Goal: Communication & Community: Share content

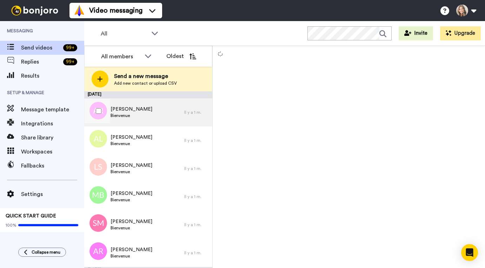
click at [157, 115] on div "RONDOT ANNE Bienvenue" at bounding box center [134, 112] width 100 height 28
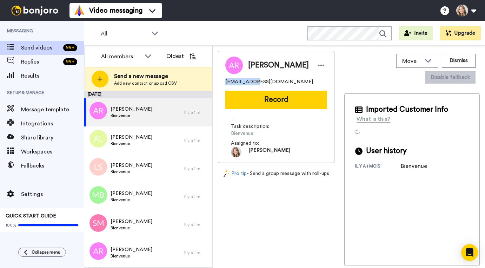
drag, startPoint x: 226, startPoint y: 84, endPoint x: 254, endPoint y: 84, distance: 28.4
click at [254, 84] on span "annekerwenn@gmail.com" at bounding box center [269, 81] width 88 height 7
copy span "annekerwenn"
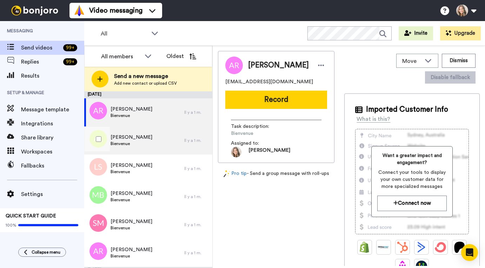
click at [168, 145] on div "AGNES LAPU Bienvenue" at bounding box center [134, 140] width 100 height 28
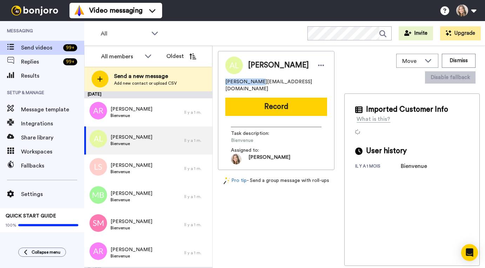
drag, startPoint x: 225, startPoint y: 83, endPoint x: 253, endPoint y: 84, distance: 28.4
click at [253, 84] on span "agnes-naturo@hotmail.fr" at bounding box center [276, 85] width 102 height 14
copy span "agnes-naturo"
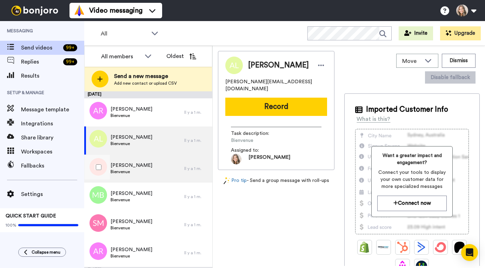
click at [159, 176] on div "Lynda Soufi Bienvenue" at bounding box center [134, 168] width 100 height 28
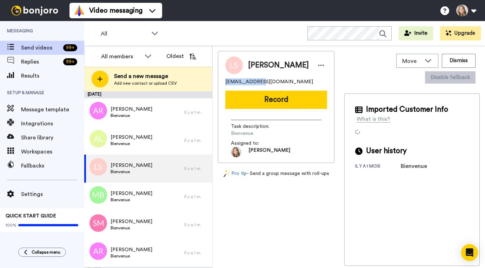
drag, startPoint x: 226, startPoint y: 82, endPoint x: 256, endPoint y: 81, distance: 30.5
click at [256, 81] on span "lyns.coaching@gmail.com" at bounding box center [269, 81] width 88 height 7
copy span "lyns.coaching"
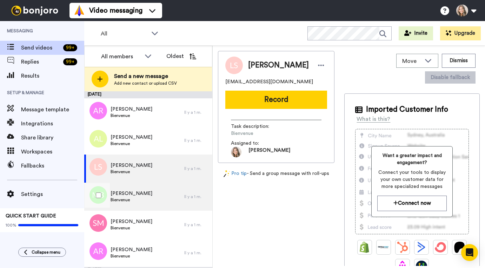
click at [156, 194] on div "Magali Bienvenue" at bounding box center [134, 196] width 100 height 28
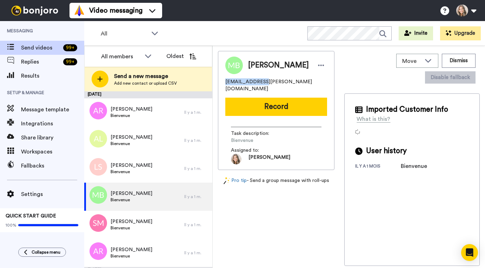
drag, startPoint x: 225, startPoint y: 81, endPoint x: 256, endPoint y: 82, distance: 30.9
click at [256, 82] on span "magalil.borras@gmail.com" at bounding box center [276, 85] width 102 height 14
copy span "magalil.borras"
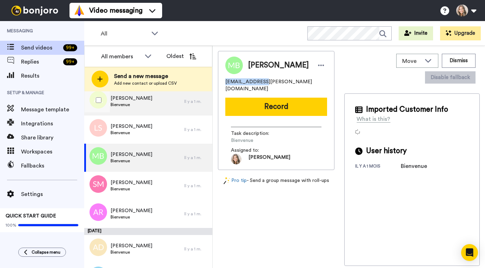
scroll to position [40, 0]
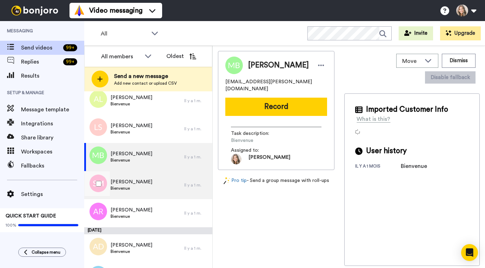
click at [165, 184] on div "SEVERINE MAURICE Bienvenue" at bounding box center [134, 185] width 100 height 28
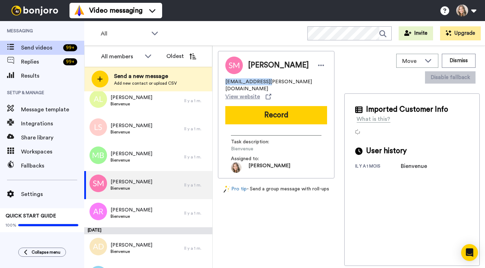
drag, startPoint x: 225, startPoint y: 86, endPoint x: 263, endPoint y: 86, distance: 37.9
click at [263, 86] on span "severine.maurice@wanadoo.fr" at bounding box center [276, 85] width 102 height 14
copy span "severine.maurice"
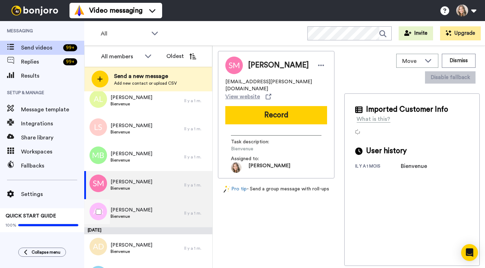
click at [157, 211] on div "Annie ROBINEAU Bienvenue" at bounding box center [134, 213] width 100 height 28
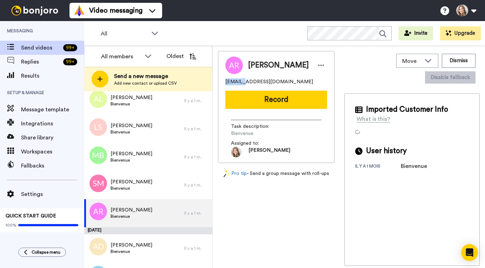
drag, startPoint x: 226, startPoint y: 81, endPoint x: 239, endPoint y: 82, distance: 13.7
click at [239, 82] on span "fileann@hotmail.fr" at bounding box center [269, 81] width 88 height 7
copy span "fileann"
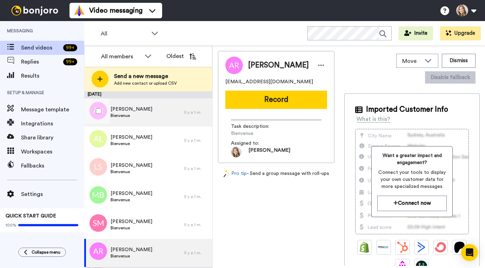
click at [156, 114] on div "RONDOT ANNE Bienvenue" at bounding box center [134, 112] width 100 height 28
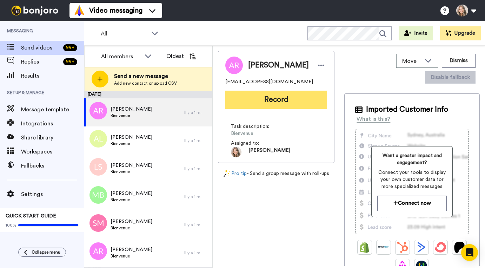
click at [273, 101] on button "Record" at bounding box center [276, 100] width 102 height 18
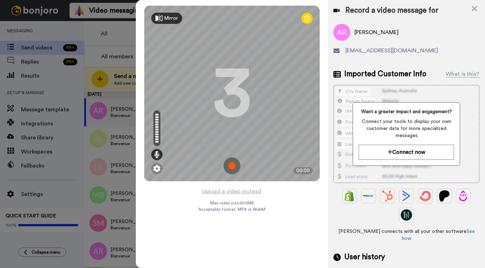
click at [232, 164] on img at bounding box center [231, 165] width 17 height 17
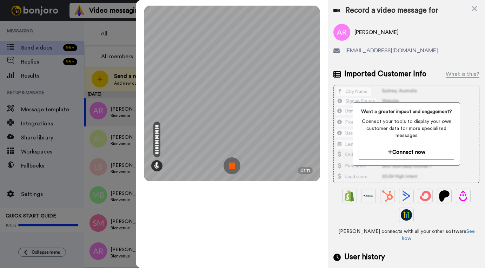
click at [232, 167] on img at bounding box center [231, 165] width 17 height 17
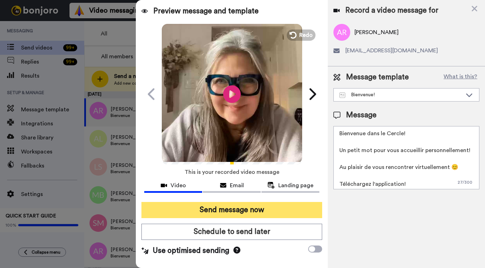
click at [229, 213] on button "Send message now" at bounding box center [231, 210] width 181 height 16
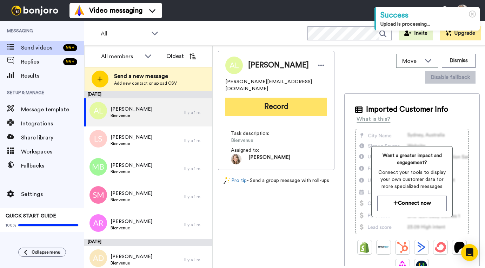
click at [279, 102] on button "Record" at bounding box center [276, 107] width 102 height 18
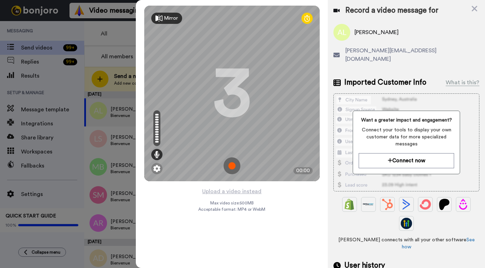
click at [231, 167] on img at bounding box center [231, 165] width 17 height 17
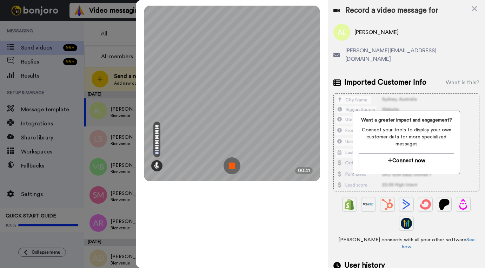
scroll to position [48, 0]
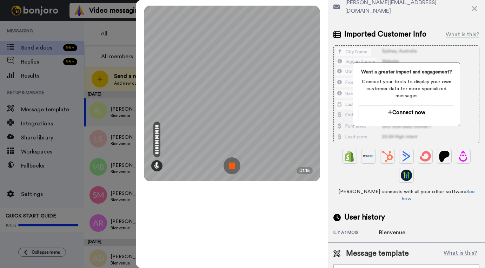
click at [233, 164] on img at bounding box center [231, 165] width 17 height 17
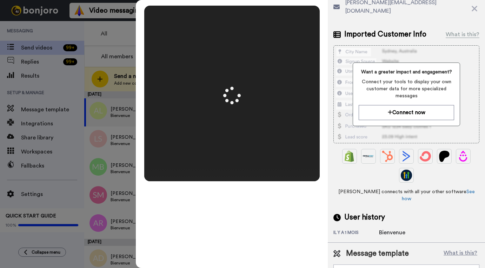
scroll to position [0, 0]
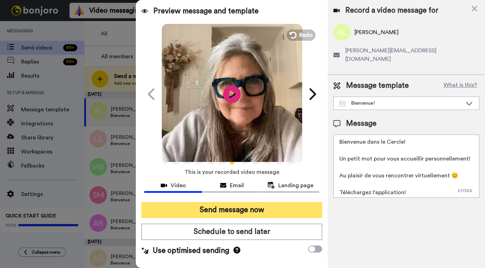
click at [228, 210] on button "Send message now" at bounding box center [231, 210] width 181 height 16
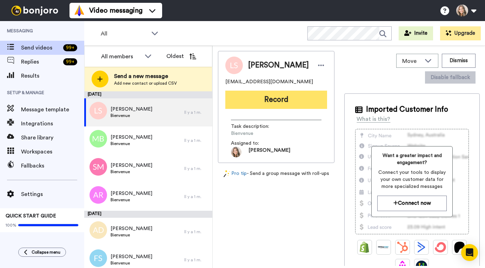
click at [289, 98] on button "Record" at bounding box center [276, 100] width 102 height 18
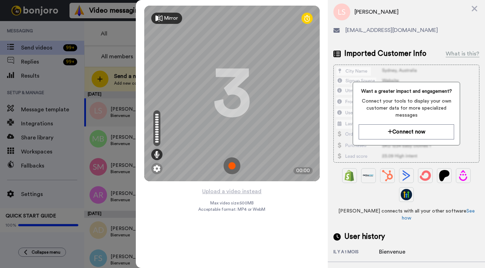
scroll to position [48, 0]
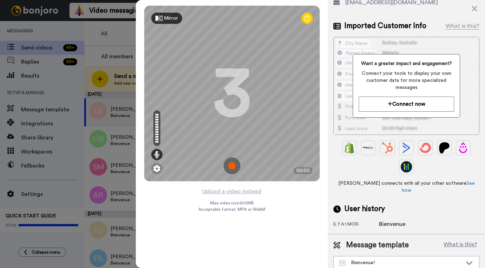
click at [232, 167] on img at bounding box center [231, 165] width 17 height 17
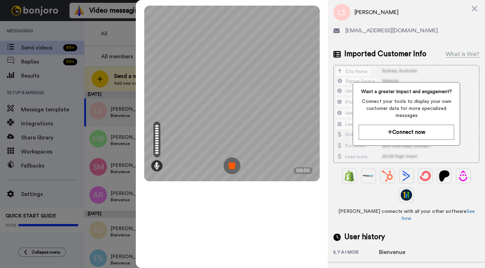
scroll to position [0, 0]
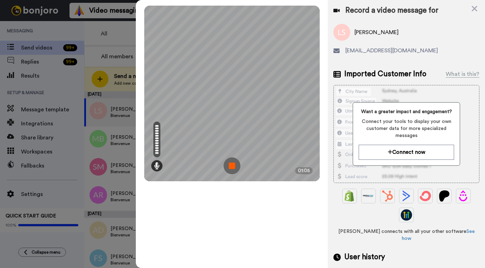
click at [233, 169] on img at bounding box center [231, 165] width 17 height 17
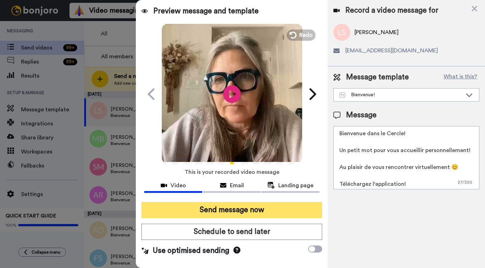
click at [249, 211] on button "Send message now" at bounding box center [231, 210] width 181 height 16
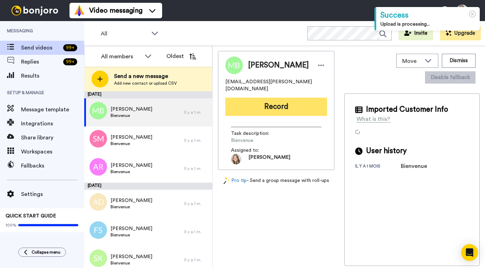
click at [266, 102] on button "Record" at bounding box center [276, 107] width 102 height 18
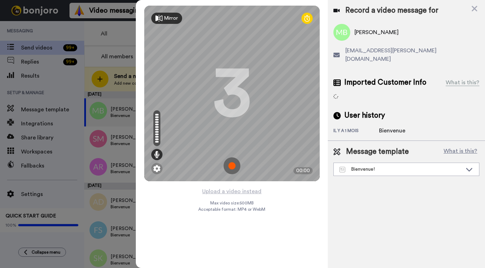
click at [230, 165] on img at bounding box center [231, 165] width 17 height 17
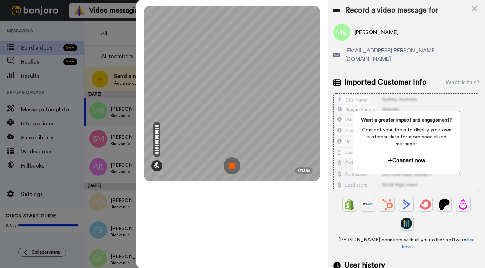
click at [232, 167] on img at bounding box center [231, 165] width 17 height 17
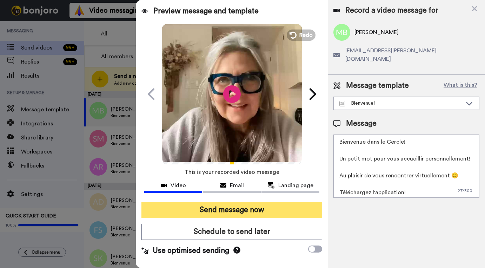
click at [241, 212] on button "Send message now" at bounding box center [231, 210] width 181 height 16
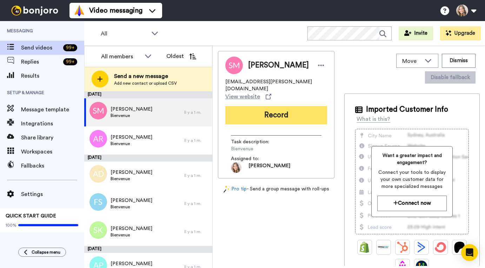
click at [279, 111] on button "Record" at bounding box center [276, 115] width 102 height 18
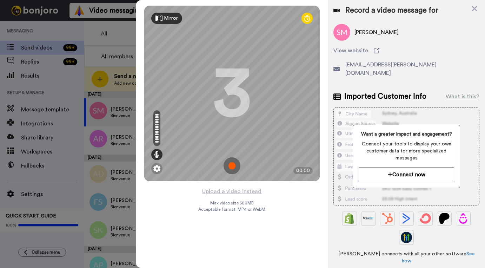
click at [231, 162] on img at bounding box center [231, 165] width 17 height 17
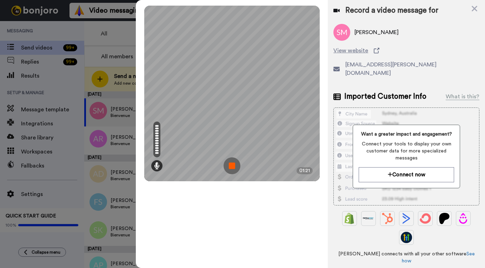
click at [232, 166] on img at bounding box center [231, 165] width 17 height 17
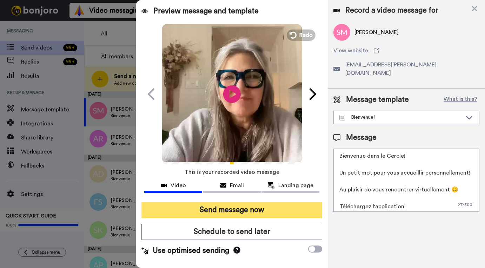
click at [239, 211] on button "Send message now" at bounding box center [231, 210] width 181 height 16
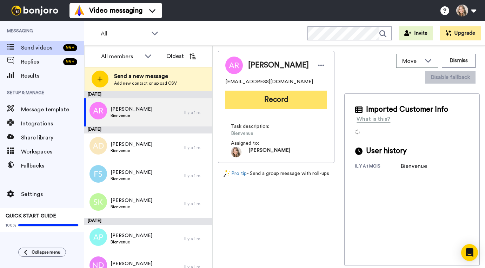
click at [258, 99] on button "Record" at bounding box center [276, 100] width 102 height 18
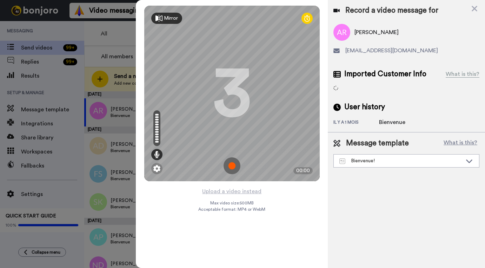
click at [233, 167] on img at bounding box center [231, 165] width 17 height 17
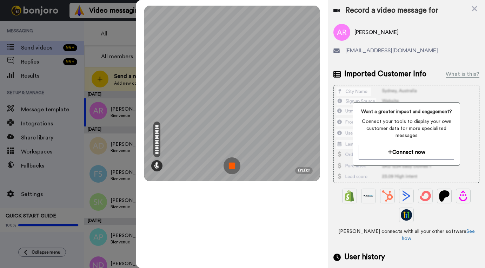
click at [232, 165] on img at bounding box center [231, 165] width 17 height 17
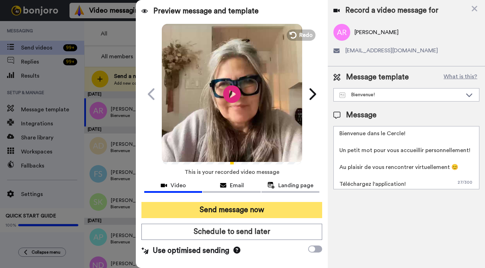
click at [227, 210] on button "Send message now" at bounding box center [231, 210] width 181 height 16
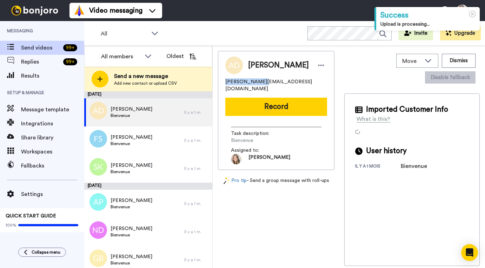
drag, startPoint x: 226, startPoint y: 83, endPoint x: 256, endPoint y: 84, distance: 30.9
click at [256, 84] on span "[PERSON_NAME][EMAIL_ADDRESS][DOMAIN_NAME]" at bounding box center [276, 85] width 102 height 14
copy span "[PERSON_NAME].declercq"
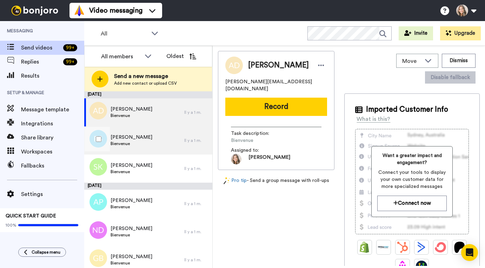
click at [157, 140] on div "[PERSON_NAME] Bienvenue" at bounding box center [134, 140] width 100 height 28
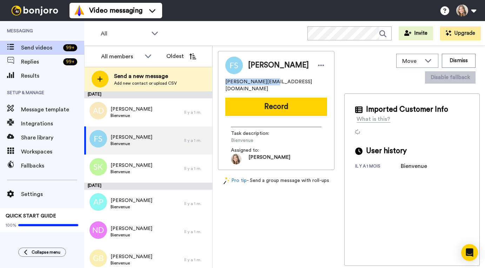
drag, startPoint x: 226, startPoint y: 82, endPoint x: 262, endPoint y: 82, distance: 36.1
click at [262, 82] on span "[PERSON_NAME][EMAIL_ADDRESS][DOMAIN_NAME]" at bounding box center [276, 85] width 102 height 14
copy span "[PERSON_NAME].solari"
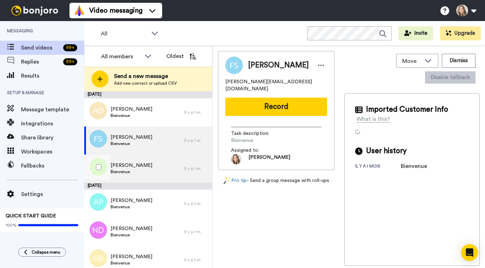
click at [165, 169] on div "Salomée Kaci Bienvenue" at bounding box center [134, 168] width 100 height 28
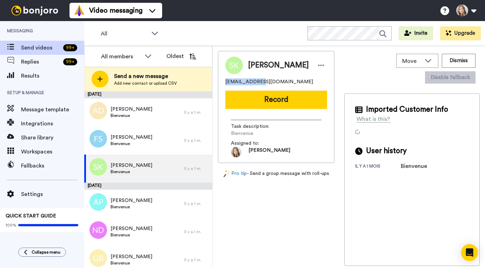
drag, startPoint x: 225, startPoint y: 82, endPoint x: 259, endPoint y: 82, distance: 34.0
click at [259, 82] on span "[EMAIL_ADDRESS][DOMAIN_NAME]" at bounding box center [269, 81] width 88 height 7
copy span "kacimehdy1986"
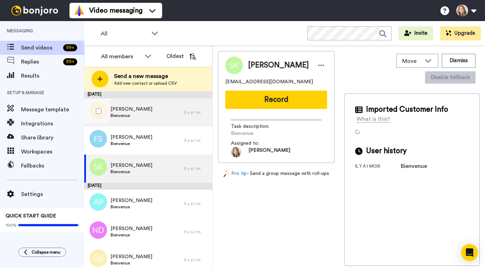
click at [151, 112] on div "Alain Bienvenue" at bounding box center [134, 112] width 100 height 28
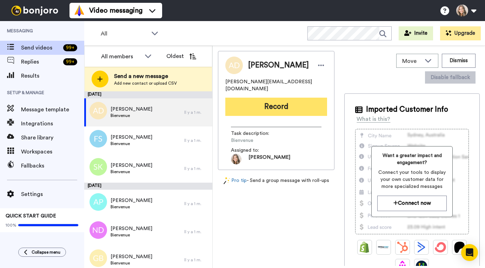
click at [285, 99] on button "Record" at bounding box center [276, 107] width 102 height 18
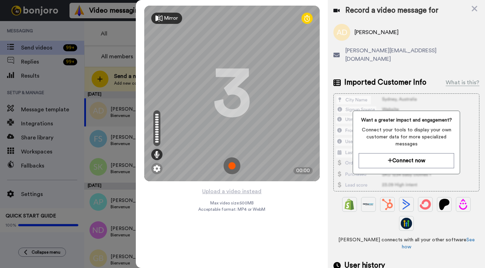
click at [234, 167] on img at bounding box center [231, 165] width 17 height 17
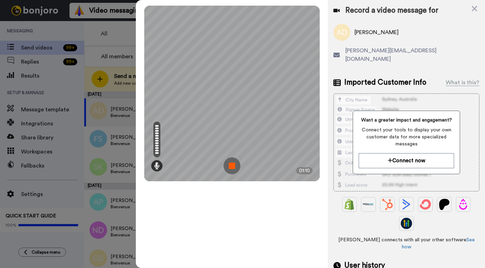
click at [234, 166] on img at bounding box center [231, 165] width 17 height 17
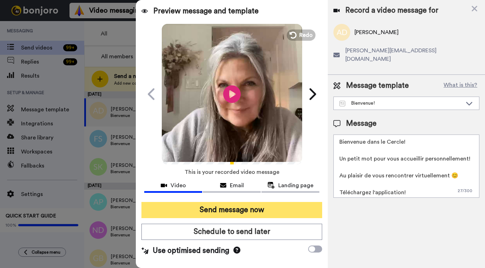
click at [227, 212] on button "Send message now" at bounding box center [231, 210] width 181 height 16
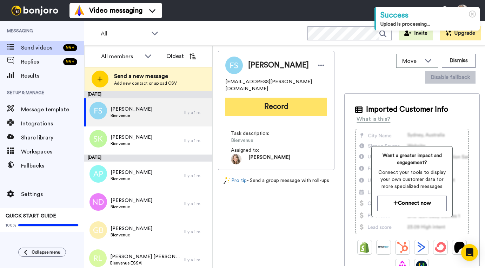
click at [273, 102] on button "Record" at bounding box center [276, 107] width 102 height 18
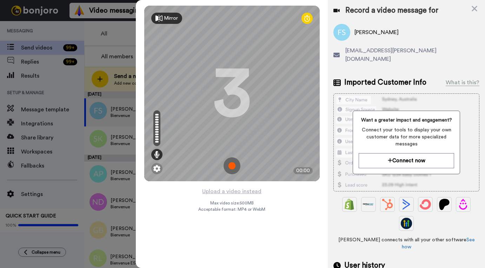
click at [233, 168] on img at bounding box center [231, 165] width 17 height 17
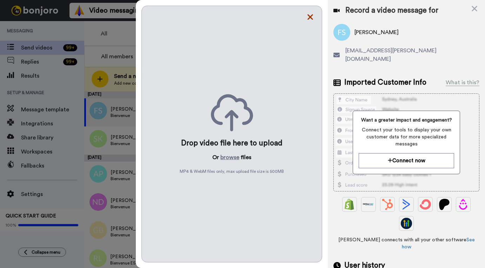
click at [311, 17] on icon at bounding box center [310, 17] width 7 height 9
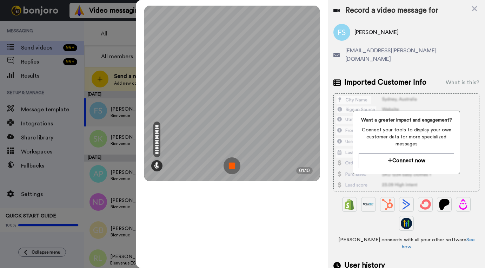
click at [232, 167] on img at bounding box center [231, 165] width 17 height 17
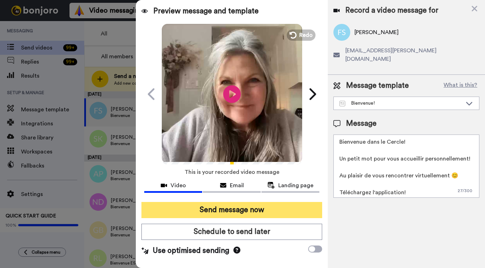
click at [226, 209] on button "Send message now" at bounding box center [231, 210] width 181 height 16
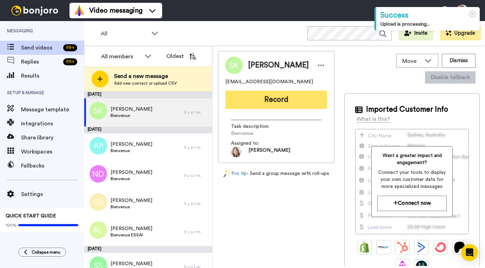
click at [252, 106] on button "Record" at bounding box center [276, 100] width 102 height 18
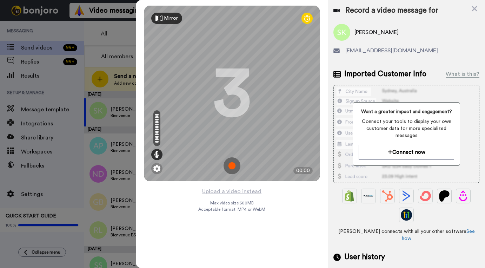
click at [234, 165] on img at bounding box center [231, 165] width 17 height 17
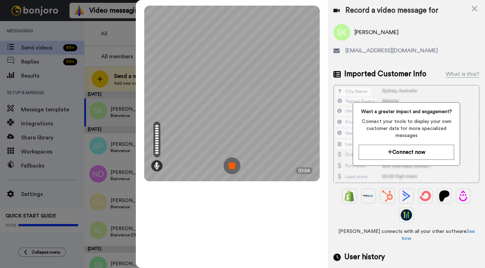
click at [232, 166] on img at bounding box center [231, 165] width 17 height 17
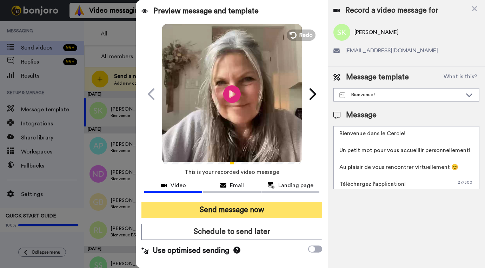
click at [235, 210] on button "Send message now" at bounding box center [231, 210] width 181 height 16
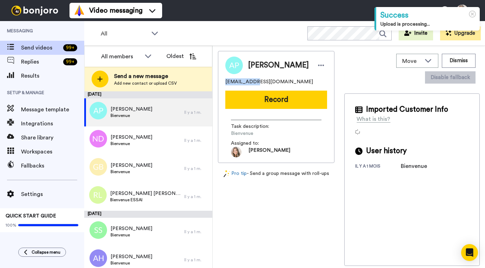
drag, startPoint x: 226, startPoint y: 86, endPoint x: 250, endPoint y: 87, distance: 24.2
click at [250, 85] on span "a-m.perrier@live.ca" at bounding box center [269, 81] width 88 height 7
copy span "a-m.perrier"
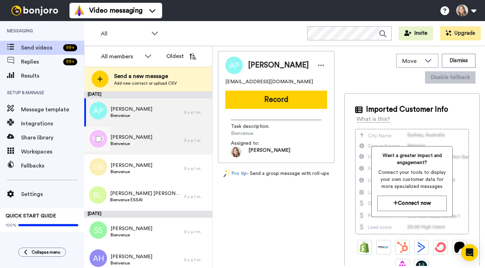
click at [172, 138] on div "NANCY DESNOYERS Bienvenue" at bounding box center [134, 140] width 100 height 28
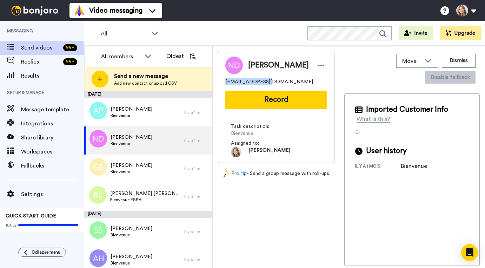
drag, startPoint x: 225, startPoint y: 85, endPoint x: 266, endPoint y: 85, distance: 40.7
click at [266, 85] on span "[EMAIL_ADDRESS][DOMAIN_NAME]" at bounding box center [269, 81] width 88 height 7
copy span "nancydesnoyers40"
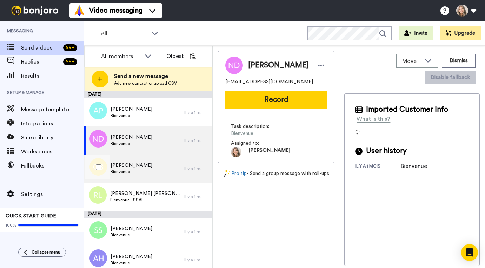
click at [164, 168] on div "Genevieve Bilodeau Bienvenue" at bounding box center [134, 168] width 100 height 28
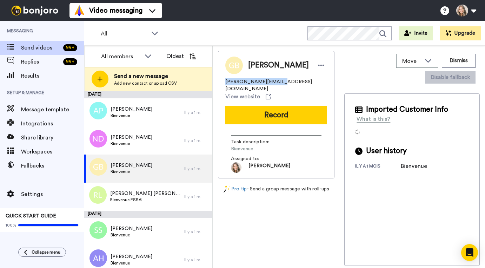
drag, startPoint x: 225, startPoint y: 86, endPoint x: 272, endPoint y: 85, distance: 46.7
click at [272, 85] on span "genevieve.bilodeau73@icloud.com" at bounding box center [276, 85] width 102 height 14
copy span "genevieve.bilodeau73"
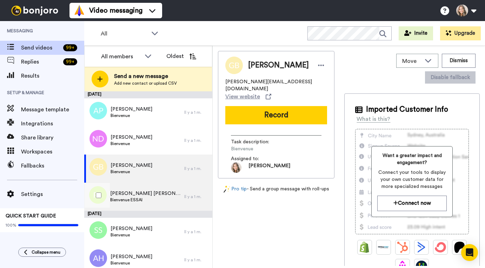
click at [168, 199] on div "Renée Lyne Albert Bienvenue ESSAI" at bounding box center [134, 196] width 100 height 28
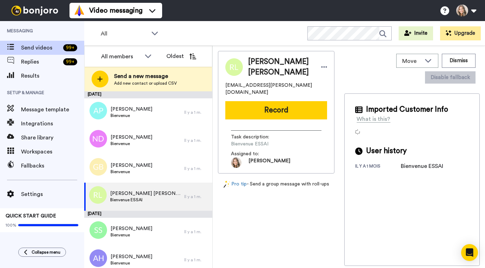
drag, startPoint x: 226, startPoint y: 82, endPoint x: 259, endPoint y: 81, distance: 33.0
click at [259, 82] on span "reneelyne.albert@gmail.com" at bounding box center [276, 89] width 102 height 14
drag, startPoint x: 225, startPoint y: 82, endPoint x: 262, endPoint y: 82, distance: 36.5
click at [262, 82] on span "reneelyne.albert@gmail.com" at bounding box center [276, 89] width 102 height 14
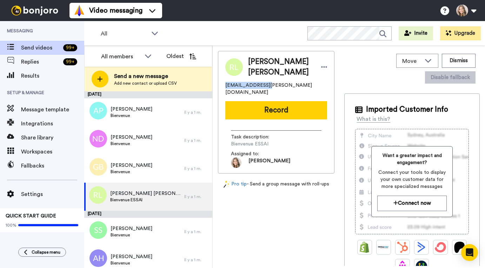
copy span "reneelyne.albert"
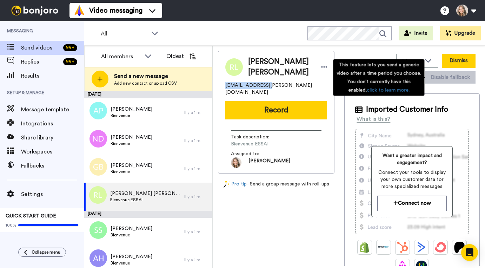
click at [468, 58] on button "Dismiss" at bounding box center [459, 61] width 34 height 14
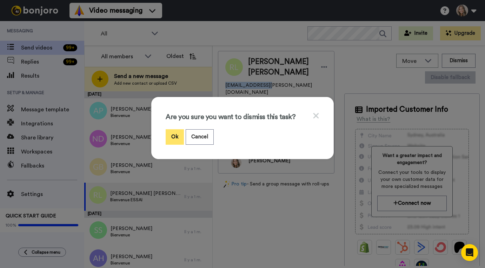
click at [171, 136] on button "Ok" at bounding box center [175, 136] width 18 height 15
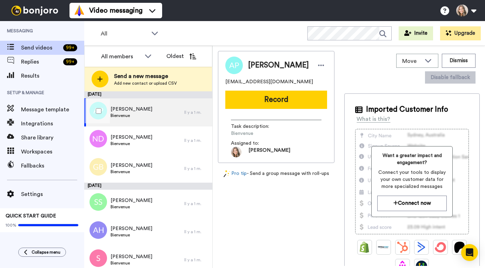
click at [168, 112] on div "Anne-Marie Perrier Bienvenue" at bounding box center [134, 112] width 100 height 28
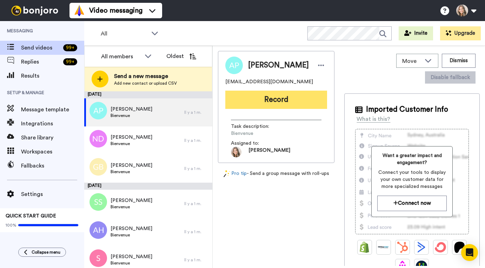
click at [274, 106] on button "Record" at bounding box center [276, 100] width 102 height 18
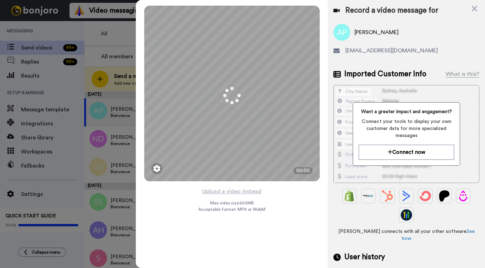
scroll to position [48, 0]
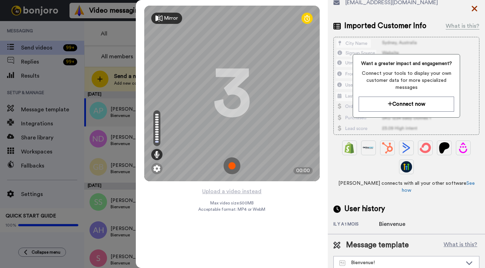
click at [474, 7] on icon at bounding box center [474, 8] width 7 height 9
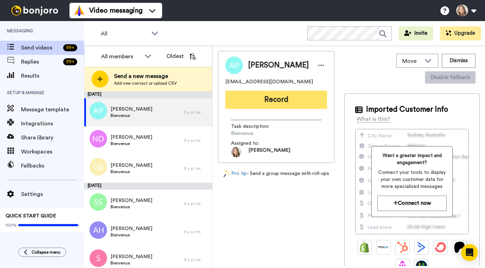
click at [280, 108] on button "Record" at bounding box center [276, 100] width 102 height 18
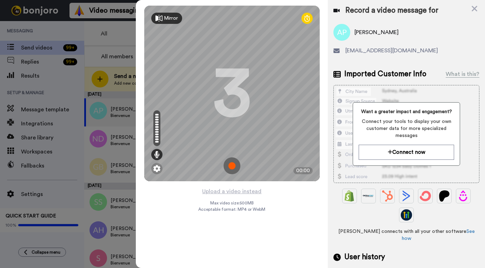
click at [231, 166] on img at bounding box center [231, 165] width 17 height 17
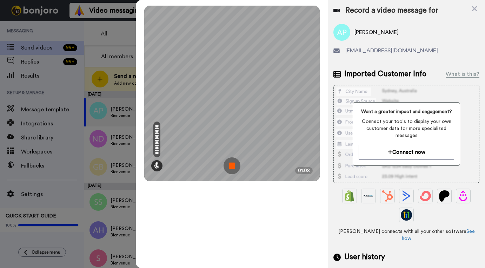
click at [232, 167] on img at bounding box center [231, 165] width 17 height 17
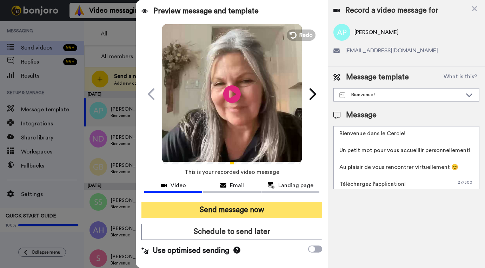
click at [249, 210] on button "Send message now" at bounding box center [231, 210] width 181 height 16
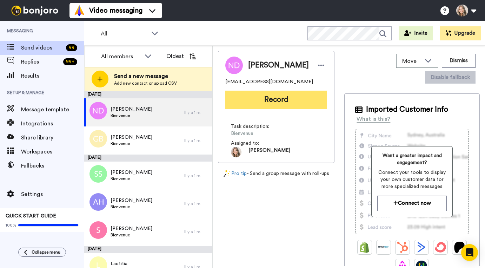
click at [259, 104] on button "Record" at bounding box center [276, 100] width 102 height 18
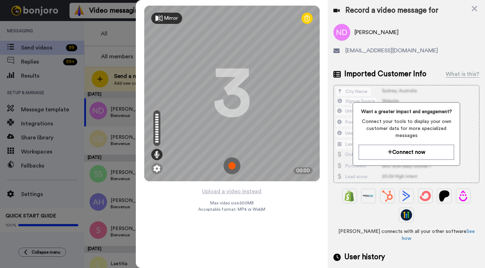
click at [233, 166] on img at bounding box center [231, 165] width 17 height 17
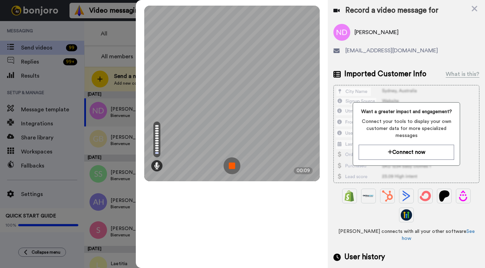
scroll to position [48, 0]
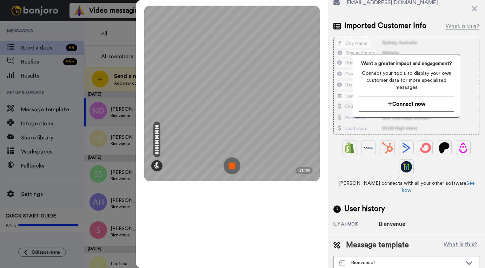
click at [232, 166] on img at bounding box center [231, 165] width 17 height 17
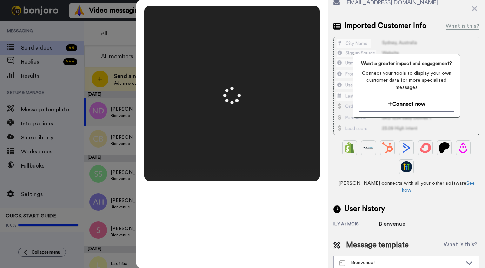
scroll to position [0, 0]
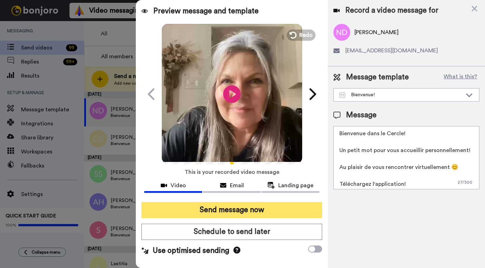
click at [256, 211] on button "Send message now" at bounding box center [231, 210] width 181 height 16
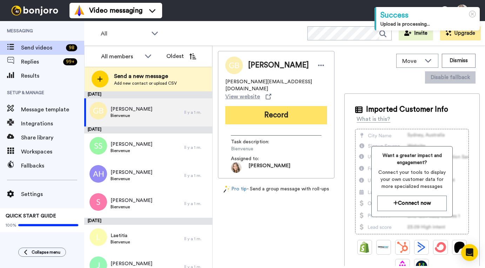
click at [287, 110] on button "Record" at bounding box center [276, 115] width 102 height 18
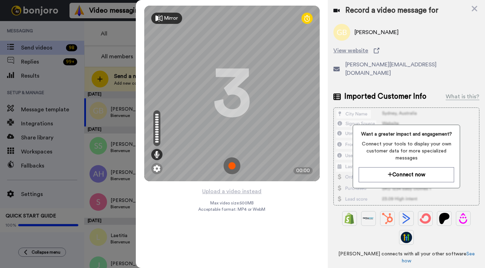
click at [232, 166] on img at bounding box center [231, 165] width 17 height 17
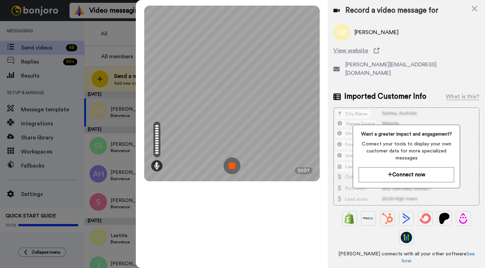
click at [232, 164] on img at bounding box center [231, 165] width 17 height 17
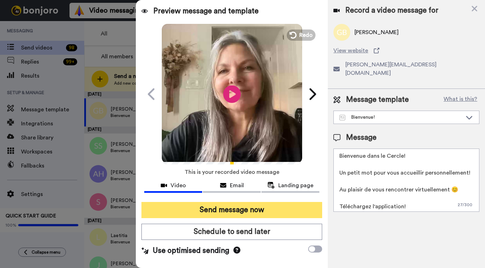
click at [236, 210] on button "Send message now" at bounding box center [231, 210] width 181 height 16
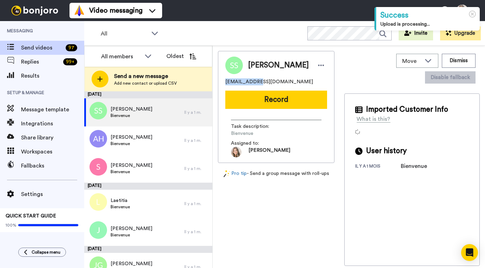
drag, startPoint x: 226, startPoint y: 84, endPoint x: 253, endPoint y: 83, distance: 27.4
click at [253, 83] on span "sofysofy3131@gmail.com" at bounding box center [269, 81] width 88 height 7
copy span "sofysofy3131"
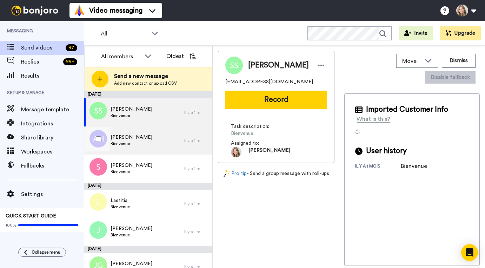
click at [154, 139] on div "Anthony Hanus Bienvenue" at bounding box center [134, 140] width 100 height 28
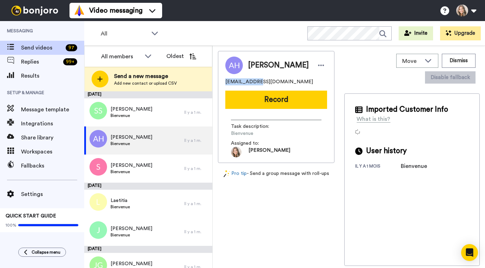
drag, startPoint x: 225, startPoint y: 82, endPoint x: 256, endPoint y: 81, distance: 30.9
click at [256, 81] on span "hanusanthony@hotmail.fr" at bounding box center [269, 81] width 88 height 7
copy span "hanusanthony"
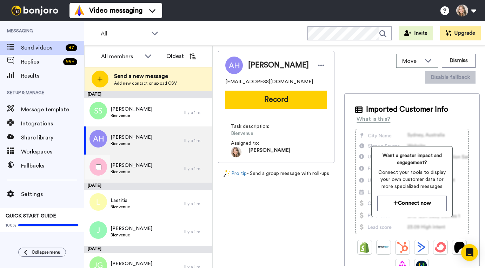
click at [156, 168] on div "Sandra Bienvenue" at bounding box center [134, 168] width 100 height 28
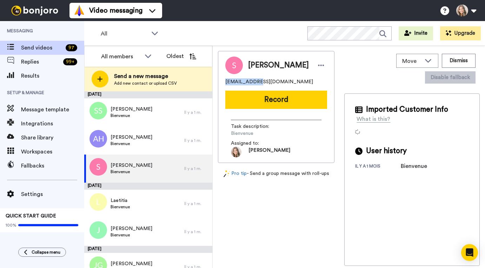
drag, startPoint x: 226, startPoint y: 82, endPoint x: 251, endPoint y: 82, distance: 24.9
click at [251, 82] on span "s.stpierre32@hotmail.com" at bounding box center [269, 81] width 88 height 7
copy span "s.stpierre32"
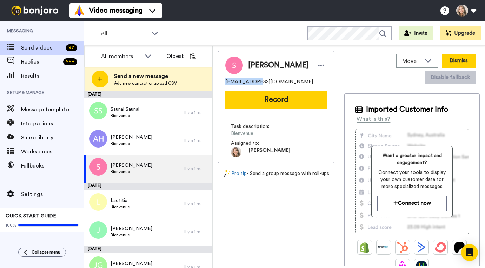
click at [464, 60] on button "Dismiss" at bounding box center [459, 61] width 34 height 14
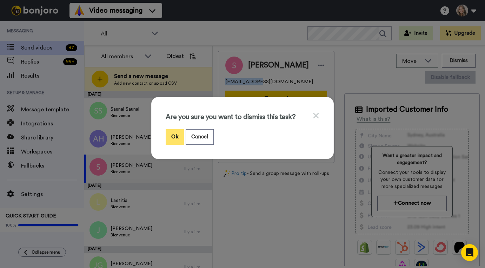
click at [175, 137] on button "Ok" at bounding box center [175, 136] width 18 height 15
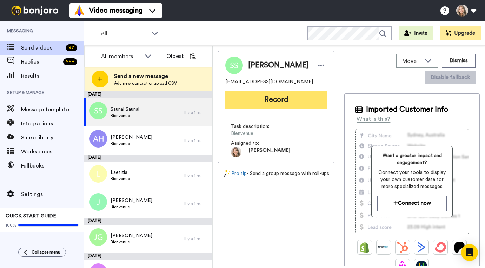
click at [259, 102] on button "Record" at bounding box center [276, 100] width 102 height 18
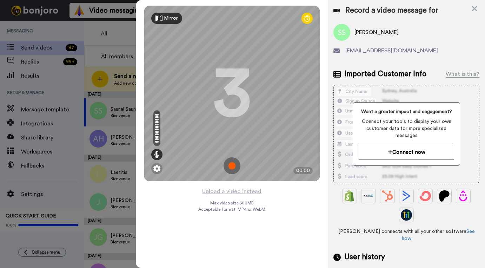
click at [232, 168] on img at bounding box center [231, 165] width 17 height 17
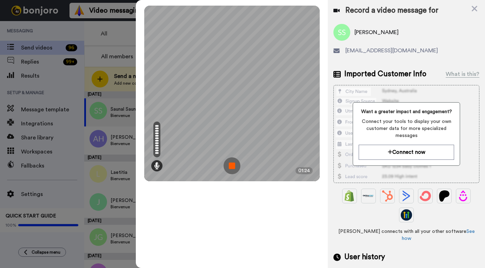
click at [233, 166] on img at bounding box center [231, 165] width 17 height 17
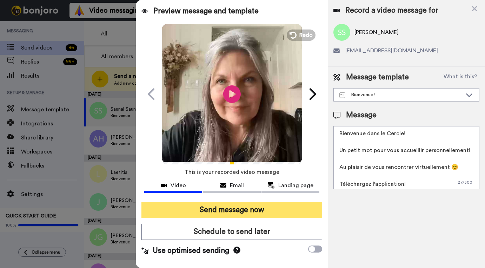
click at [249, 207] on button "Send message now" at bounding box center [231, 210] width 181 height 16
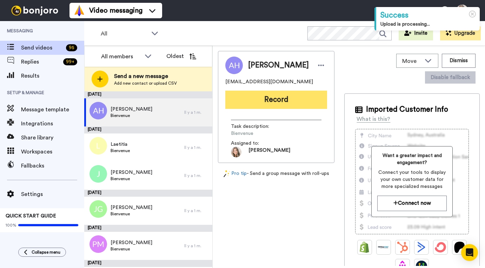
click at [270, 99] on button "Record" at bounding box center [276, 100] width 102 height 18
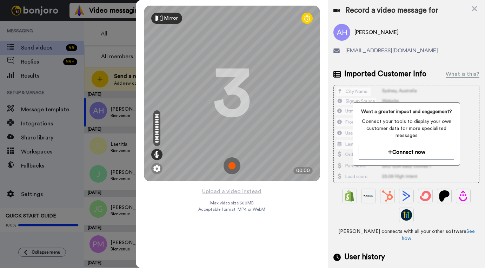
click at [232, 167] on img at bounding box center [231, 165] width 17 height 17
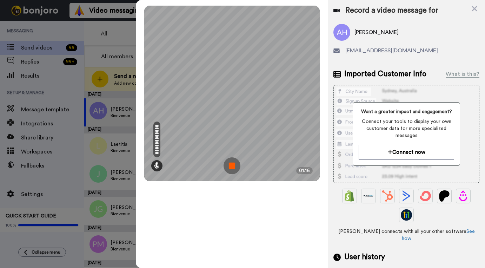
click at [232, 167] on img at bounding box center [231, 165] width 17 height 17
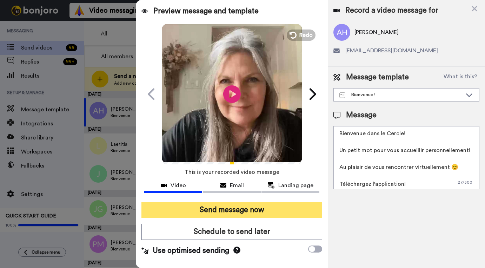
click at [231, 212] on button "Send message now" at bounding box center [231, 210] width 181 height 16
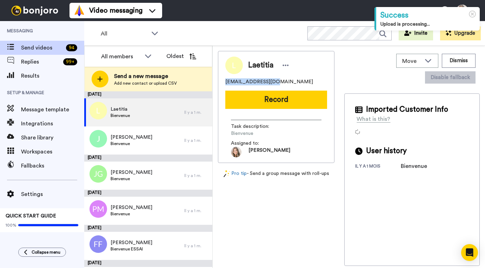
drag, startPoint x: 225, startPoint y: 82, endPoint x: 264, endPoint y: 81, distance: 38.6
click at [264, 81] on span "[EMAIL_ADDRESS][DOMAIN_NAME]" at bounding box center [269, 81] width 88 height 7
copy span "laetitia.kerespars"
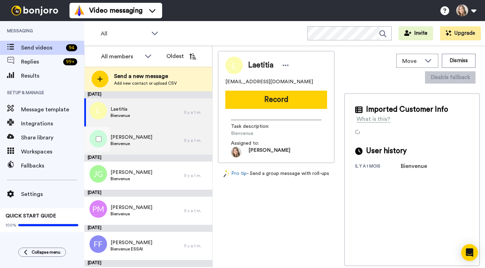
click at [160, 142] on div "Julie Bienvenue" at bounding box center [134, 140] width 100 height 28
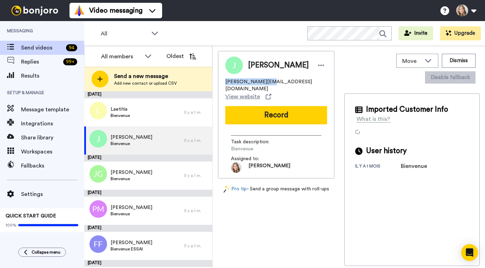
drag, startPoint x: 225, startPoint y: 82, endPoint x: 264, endPoint y: 83, distance: 39.0
click at [264, 83] on span "[PERSON_NAME][EMAIL_ADDRESS][DOMAIN_NAME]" at bounding box center [276, 85] width 102 height 14
copy span "julie@percussimo"
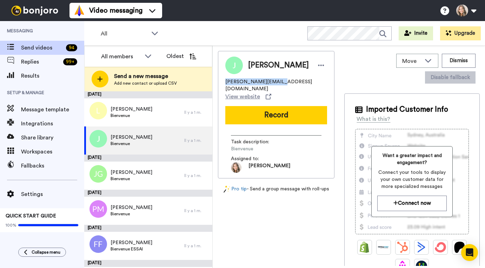
drag, startPoint x: 274, startPoint y: 81, endPoint x: 224, endPoint y: 82, distance: 50.2
click at [224, 82] on div "Julie julie@percussimo.com View website Record Task description : Bienvenue Ass…" at bounding box center [276, 114] width 116 height 127
copy span "[PERSON_NAME][EMAIL_ADDRESS][DOMAIN_NAME]"
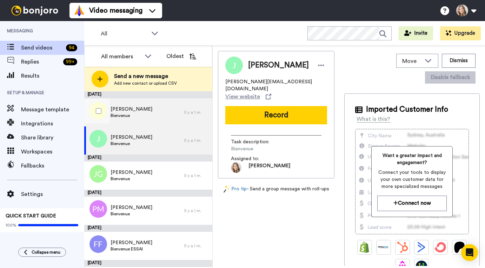
click at [155, 115] on div "Laetitia Kerespars Bienvenue" at bounding box center [134, 112] width 100 height 28
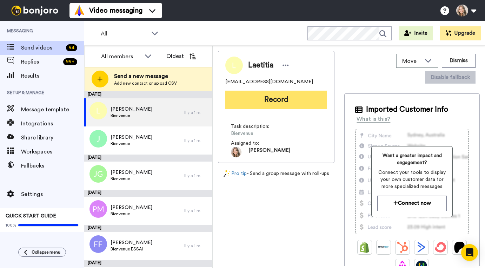
click at [282, 98] on button "Record" at bounding box center [276, 100] width 102 height 18
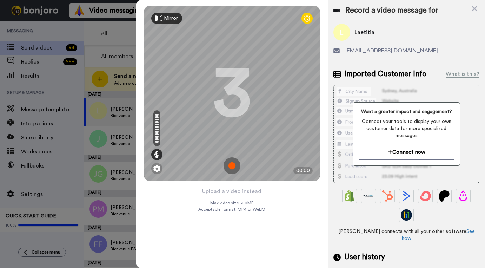
click at [232, 166] on img at bounding box center [231, 165] width 17 height 17
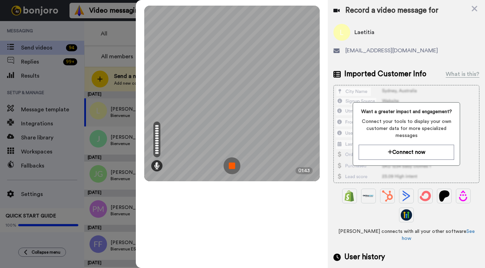
click at [231, 166] on img at bounding box center [231, 165] width 17 height 17
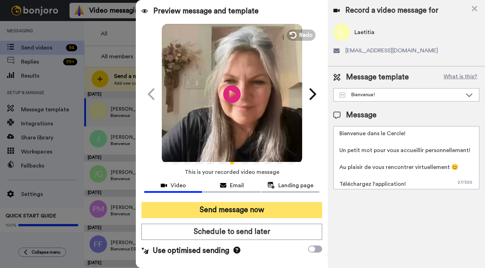
click at [245, 210] on button "Send message now" at bounding box center [231, 210] width 181 height 16
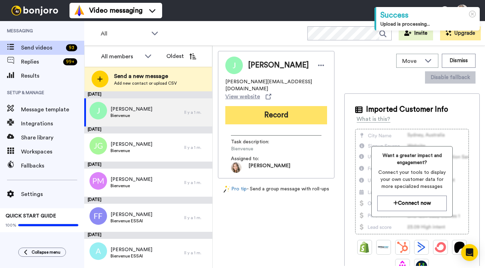
click at [272, 106] on button "Record" at bounding box center [276, 115] width 102 height 18
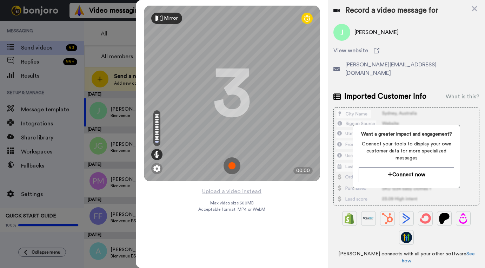
click at [232, 166] on img at bounding box center [231, 165] width 17 height 17
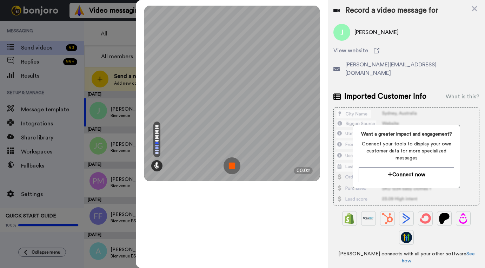
scroll to position [62, 0]
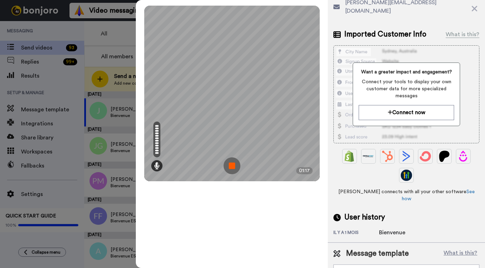
click at [234, 166] on img at bounding box center [231, 165] width 17 height 17
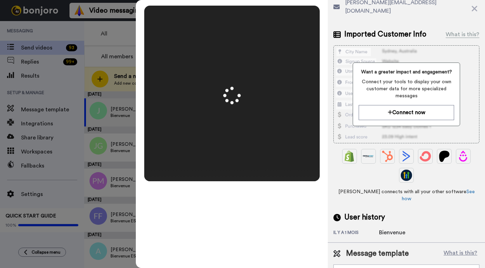
scroll to position [0, 0]
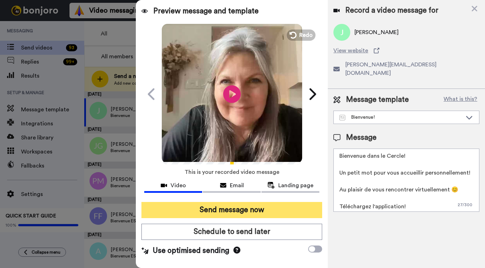
click at [246, 211] on button "Send message now" at bounding box center [231, 210] width 181 height 16
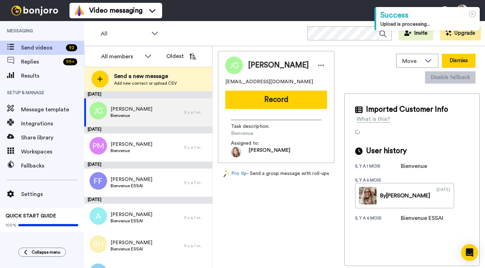
click at [468, 60] on button "Dismiss" at bounding box center [459, 61] width 34 height 14
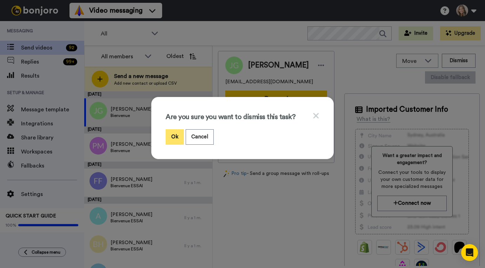
click at [173, 136] on button "Ok" at bounding box center [175, 136] width 18 height 15
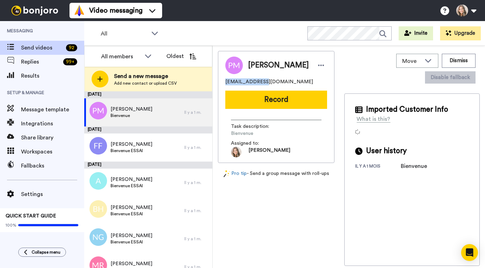
drag, startPoint x: 225, startPoint y: 84, endPoint x: 261, endPoint y: 82, distance: 35.8
click at [261, 82] on span "[EMAIL_ADDRESS][DOMAIN_NAME]" at bounding box center [269, 81] width 88 height 7
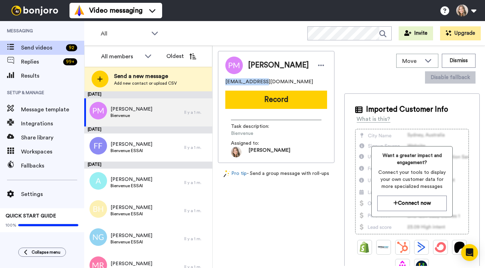
copy span "paulamoreirama"
click at [465, 55] on button "Dismiss" at bounding box center [459, 61] width 34 height 14
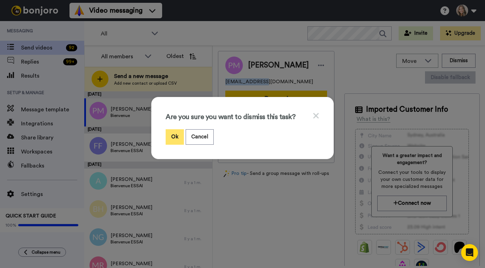
click at [176, 139] on button "Ok" at bounding box center [175, 136] width 18 height 15
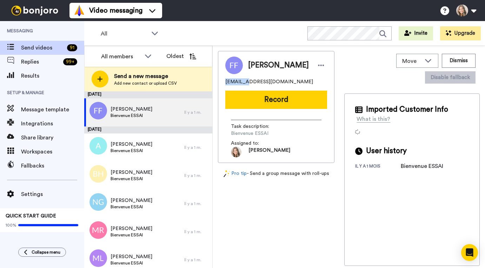
drag, startPoint x: 226, startPoint y: 81, endPoint x: 243, endPoint y: 82, distance: 17.2
click at [243, 82] on span "[EMAIL_ADDRESS][DOMAIN_NAME]" at bounding box center [269, 81] width 88 height 7
copy span "fafafnad"
click at [467, 59] on button "Dismiss" at bounding box center [459, 61] width 34 height 14
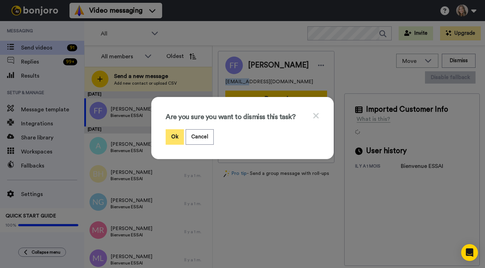
click at [176, 139] on button "Ok" at bounding box center [175, 136] width 18 height 15
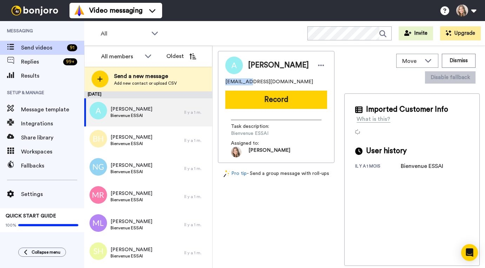
drag, startPoint x: 225, startPoint y: 81, endPoint x: 245, endPoint y: 81, distance: 19.3
click at [245, 81] on span "[EMAIL_ADDRESS][DOMAIN_NAME]" at bounding box center [269, 81] width 88 height 7
copy span "lyly_anna"
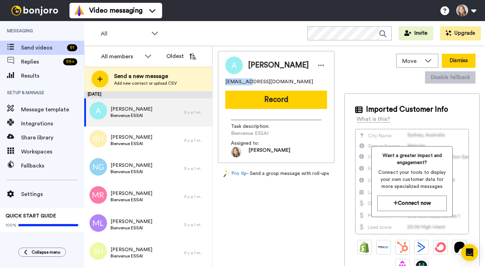
click at [465, 61] on button "Dismiss" at bounding box center [459, 61] width 34 height 14
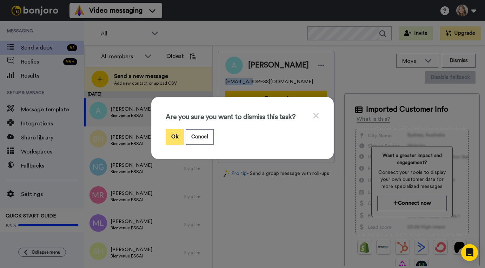
click at [176, 136] on button "Ok" at bounding box center [175, 136] width 18 height 15
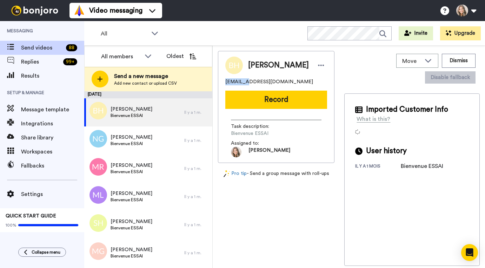
drag, startPoint x: 225, startPoint y: 82, endPoint x: 247, endPoint y: 82, distance: 22.1
click at [247, 82] on span "bhoude69@hotmail.com" at bounding box center [269, 81] width 88 height 7
copy span "bhoude69"
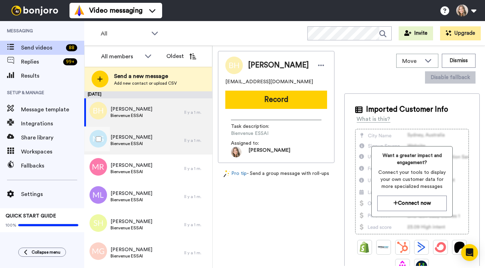
click at [162, 143] on div "Nicole Greppin-Serex Bienvenue ESSAI" at bounding box center [134, 140] width 100 height 28
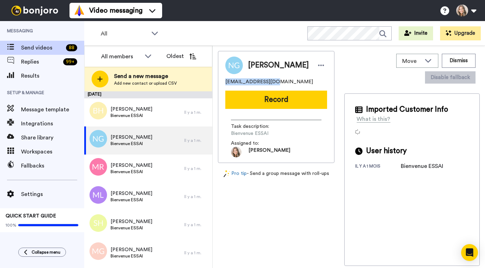
drag, startPoint x: 226, startPoint y: 86, endPoint x: 267, endPoint y: 86, distance: 41.8
click at [267, 85] on span "nicolegreppinserex@gmail.com" at bounding box center [269, 81] width 88 height 7
copy span "nicolegreppinserex"
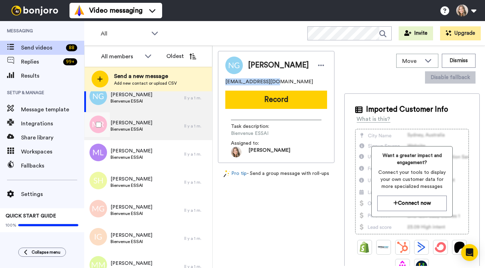
scroll to position [35, 0]
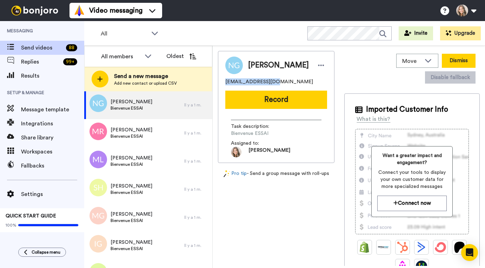
click at [459, 60] on button "Dismiss" at bounding box center [459, 61] width 34 height 14
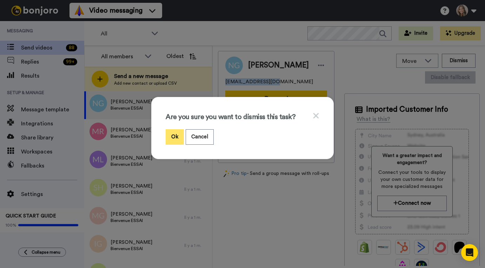
click at [175, 137] on button "Ok" at bounding box center [175, 136] width 18 height 15
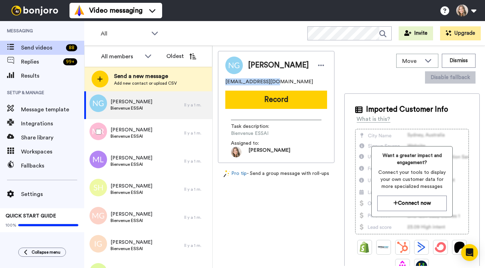
scroll to position [7, 0]
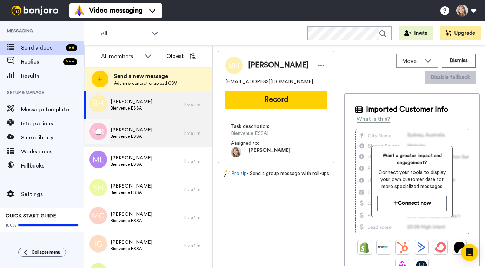
click at [162, 138] on div "Mireille Rousseau Bienvenue ESSAI" at bounding box center [134, 133] width 100 height 28
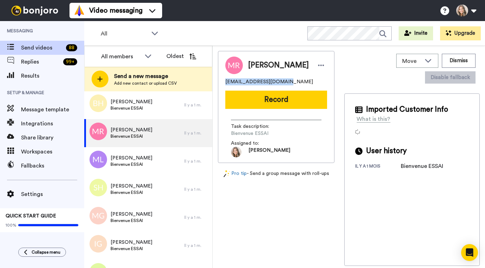
drag, startPoint x: 226, startPoint y: 82, endPoint x: 273, endPoint y: 82, distance: 47.4
click at [273, 82] on span "mireille.rousseau.5412@gmail.com" at bounding box center [269, 81] width 88 height 7
copy span "mireille.rousseau.5412"
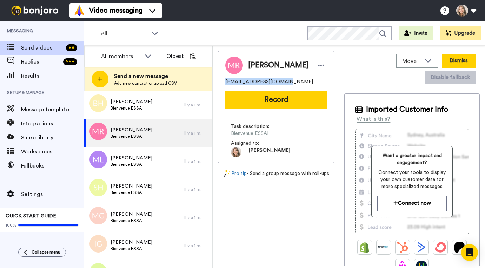
click at [467, 61] on button "Dismiss" at bounding box center [459, 61] width 34 height 14
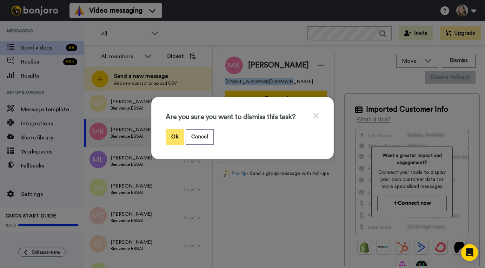
click at [174, 137] on button "Ok" at bounding box center [175, 136] width 18 height 15
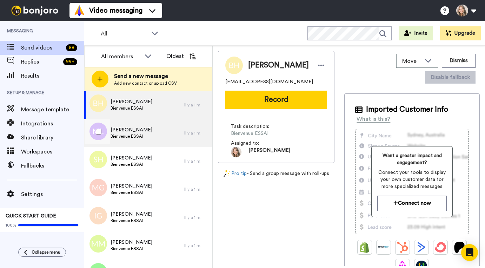
click at [170, 138] on div "Marie-josee Larouche Bienvenue ESSAI" at bounding box center [134, 133] width 100 height 28
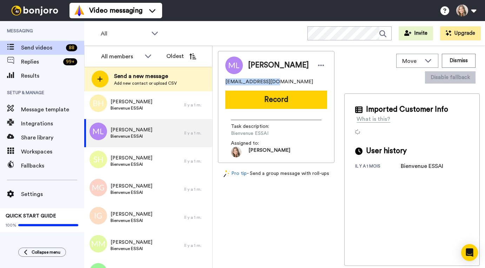
drag, startPoint x: 225, startPoint y: 86, endPoint x: 269, endPoint y: 86, distance: 43.5
click at [269, 85] on span "larouchemariejosee@gmail.com" at bounding box center [269, 81] width 88 height 7
copy span "larouchemariejosee"
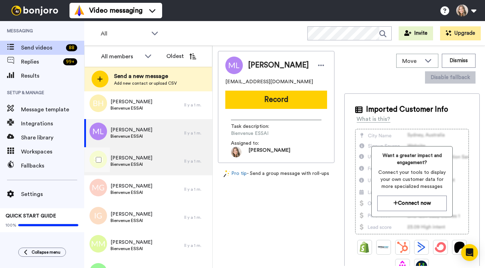
click at [161, 165] on div "Suzanne Houde Bienvenue ESSAI" at bounding box center [134, 161] width 100 height 28
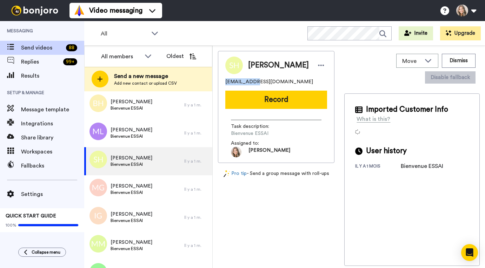
drag, startPoint x: 225, startPoint y: 81, endPoint x: 246, endPoint y: 82, distance: 21.1
click at [246, 82] on span "jrveilleuxj@hotmail.com" at bounding box center [269, 81] width 88 height 7
copy span "jrveilleuxj"
click at [466, 61] on button "Dismiss" at bounding box center [459, 61] width 34 height 14
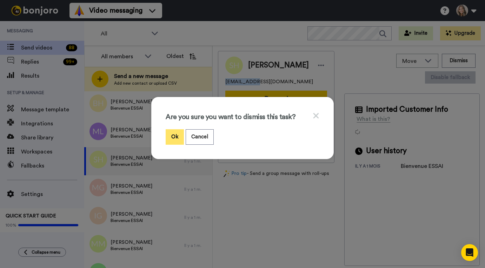
click at [175, 137] on button "Ok" at bounding box center [175, 136] width 18 height 15
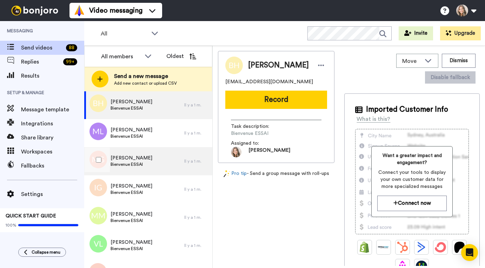
click at [166, 165] on div "Myriam Grimard Bienvenue ESSAI" at bounding box center [134, 161] width 100 height 28
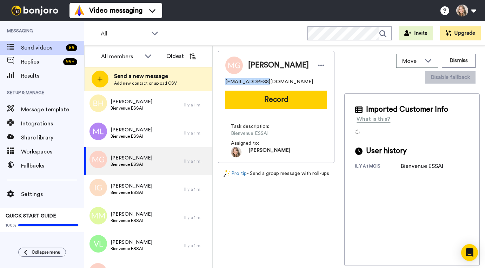
drag, startPoint x: 226, startPoint y: 82, endPoint x: 263, endPoint y: 82, distance: 37.2
click at [263, 82] on span "myriamgrimard14@gmail.com" at bounding box center [269, 81] width 88 height 7
copy span "myriamgrimard14"
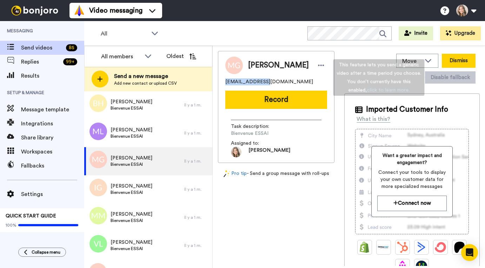
click at [457, 61] on button "Dismiss" at bounding box center [459, 61] width 34 height 14
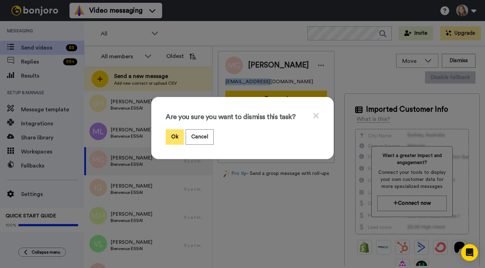
click at [175, 135] on button "Ok" at bounding box center [175, 136] width 18 height 15
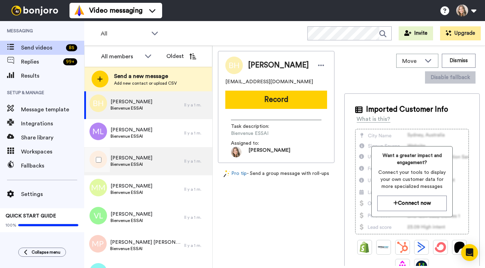
click at [162, 162] on div "Isabelle Gaudet Bienvenue ESSAI" at bounding box center [134, 161] width 100 height 28
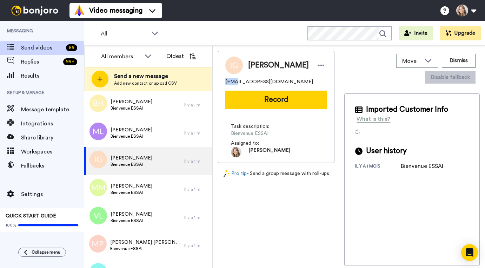
drag, startPoint x: 225, startPoint y: 82, endPoint x: 233, endPoint y: 82, distance: 8.1
click at [233, 82] on span "ixa1@hotmail.com" at bounding box center [269, 81] width 88 height 7
copy span "ixa1"
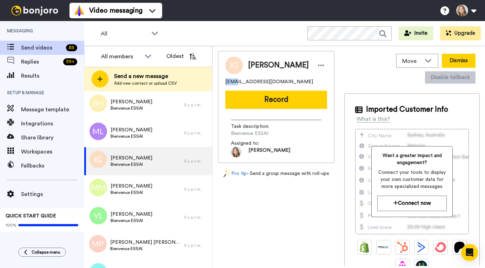
click at [459, 62] on button "Dismiss" at bounding box center [459, 61] width 34 height 14
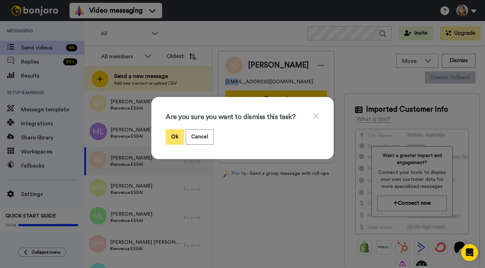
click at [176, 136] on button "Ok" at bounding box center [175, 136] width 18 height 15
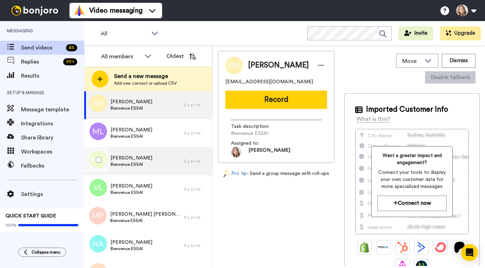
click at [158, 166] on div "Mario Morin Bienvenue ESSAI" at bounding box center [134, 161] width 100 height 28
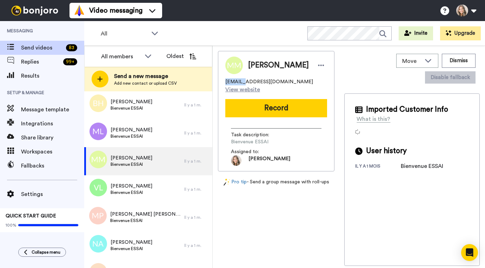
drag, startPoint x: 226, startPoint y: 82, endPoint x: 243, endPoint y: 81, distance: 17.6
click at [243, 81] on span "ma57192@icloud.com" at bounding box center [269, 81] width 88 height 7
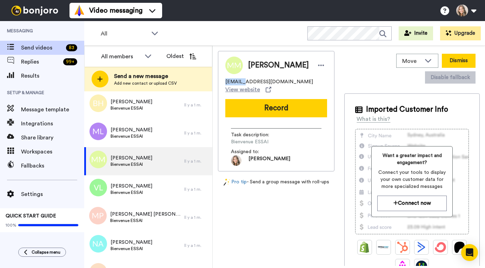
click at [457, 60] on button "Dismiss" at bounding box center [459, 61] width 34 height 14
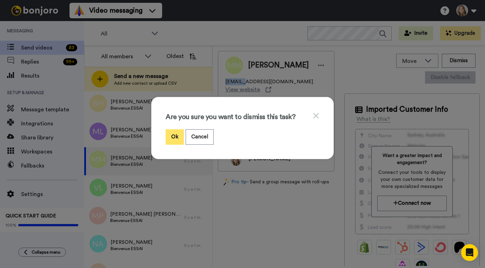
click at [173, 135] on button "Ok" at bounding box center [175, 136] width 18 height 15
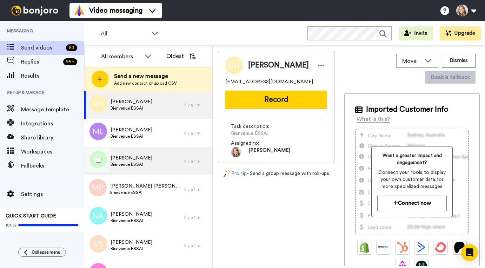
click at [167, 166] on div "Vanessa Latourelle Bienvenue ESSAI" at bounding box center [134, 161] width 100 height 28
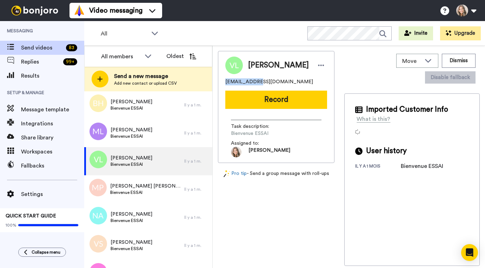
drag, startPoint x: 226, startPoint y: 86, endPoint x: 252, endPoint y: 86, distance: 26.0
click at [252, 85] on span "creationvl01@hotmail.com" at bounding box center [269, 81] width 88 height 7
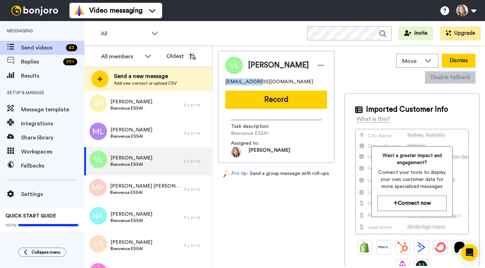
click at [460, 61] on button "Dismiss" at bounding box center [459, 61] width 34 height 14
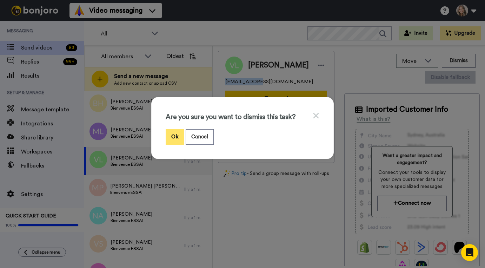
click at [175, 135] on button "Ok" at bounding box center [175, 136] width 18 height 15
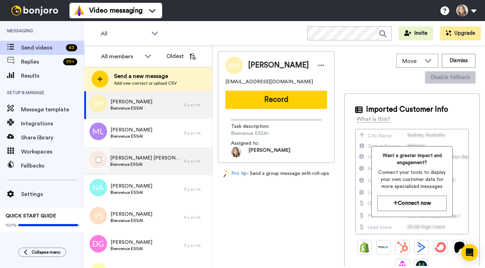
click at [157, 163] on span "Bienvenue ESSAI" at bounding box center [145, 164] width 71 height 6
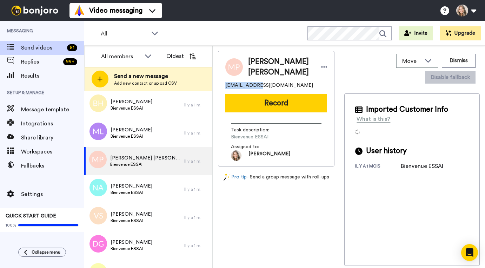
drag, startPoint x: 226, startPoint y: 87, endPoint x: 257, endPoint y: 87, distance: 31.2
click at [257, 87] on span "[EMAIL_ADDRESS][DOMAIN_NAME]" at bounding box center [269, 85] width 88 height 7
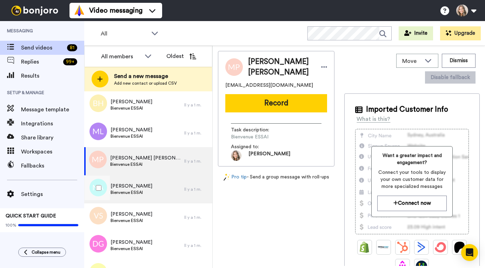
click at [157, 192] on div "Nour Al rifai Bienvenue ESSAI" at bounding box center [134, 189] width 100 height 28
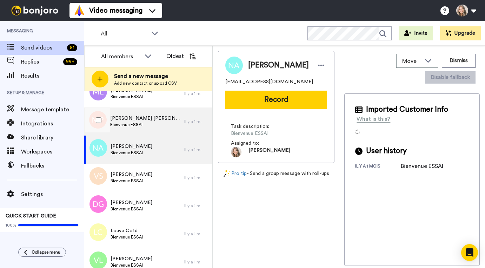
scroll to position [49, 0]
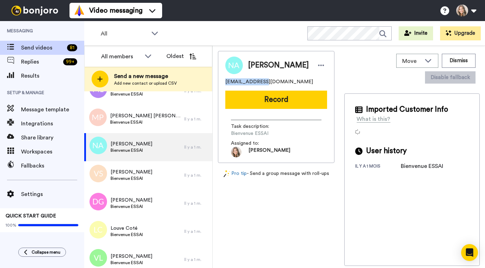
drag, startPoint x: 226, startPoint y: 82, endPoint x: 260, endPoint y: 82, distance: 34.7
click at [260, 82] on span "mnasri_nourhen@yahoo.fr" at bounding box center [269, 81] width 88 height 7
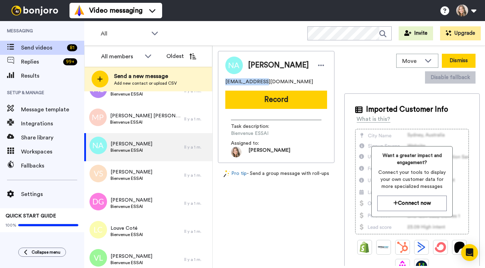
click at [461, 57] on button "Dismiss" at bounding box center [459, 61] width 34 height 14
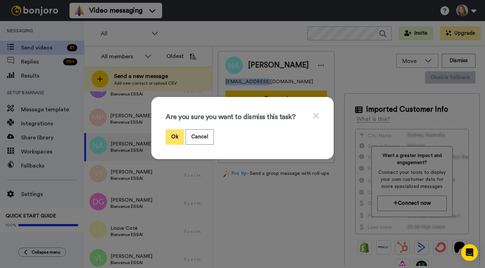
click at [175, 135] on button "Ok" at bounding box center [175, 136] width 18 height 15
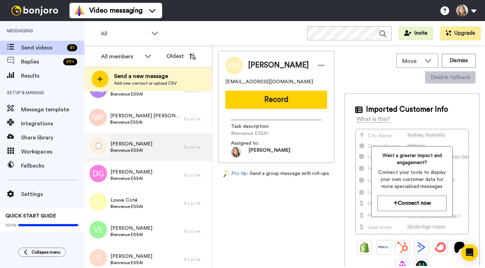
click at [162, 146] on div "Valerie St-Jean Bienvenue ESSAI" at bounding box center [134, 147] width 100 height 28
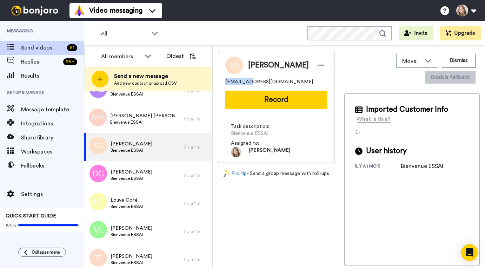
drag, startPoint x: 226, startPoint y: 83, endPoint x: 246, endPoint y: 81, distance: 20.0
click at [246, 81] on span "v_st_jean@hotmail.com" at bounding box center [269, 81] width 88 height 7
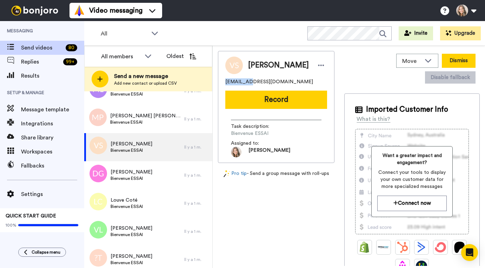
click at [467, 61] on button "Dismiss" at bounding box center [459, 61] width 34 height 14
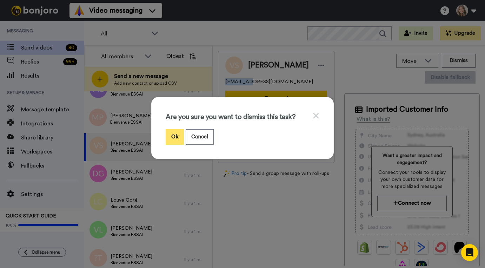
click at [177, 135] on button "Ok" at bounding box center [175, 136] width 18 height 15
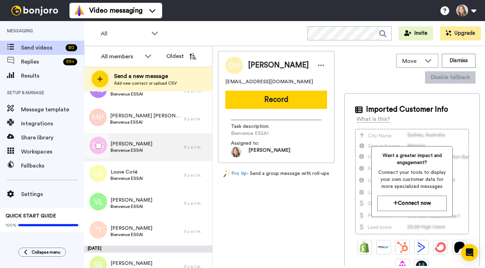
click at [163, 147] on div "Danny Gadoury Bienvenue ESSAI" at bounding box center [134, 147] width 100 height 28
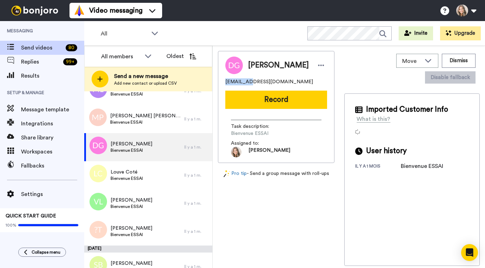
drag, startPoint x: 226, startPoint y: 82, endPoint x: 247, endPoint y: 82, distance: 21.4
click at [247, 82] on span "dinny1902@gmail.com" at bounding box center [269, 81] width 88 height 7
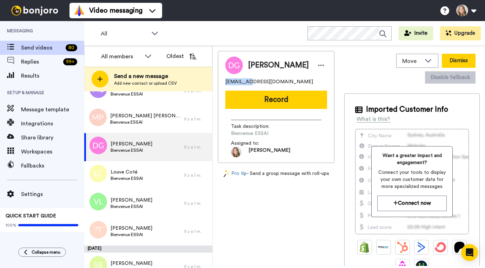
click at [468, 61] on button "Dismiss" at bounding box center [459, 61] width 34 height 14
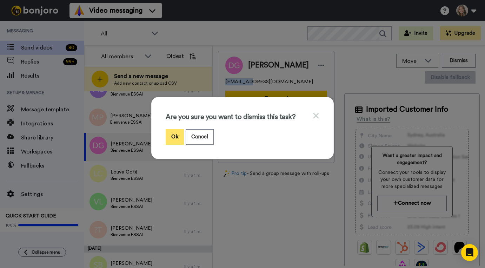
click at [176, 138] on button "Ok" at bounding box center [175, 136] width 18 height 15
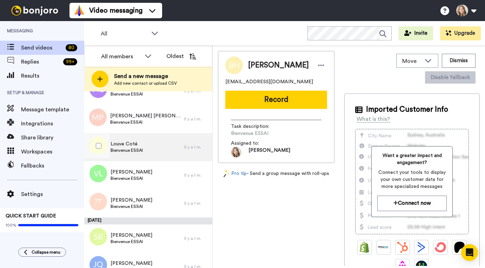
click at [164, 151] on div "Louve Coté Bienvenue ESSAI" at bounding box center [134, 147] width 100 height 28
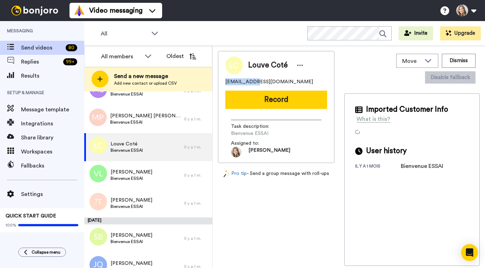
drag, startPoint x: 225, startPoint y: 82, endPoint x: 250, endPoint y: 82, distance: 24.6
click at [250, 82] on span "louve-noire@hotmail.com" at bounding box center [269, 81] width 88 height 7
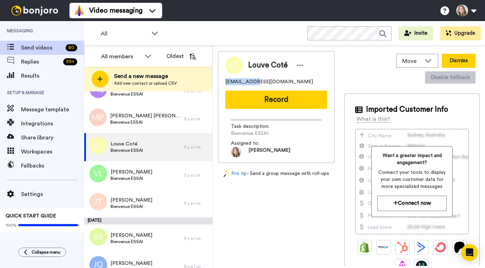
click at [455, 61] on button "Dismiss" at bounding box center [459, 61] width 34 height 14
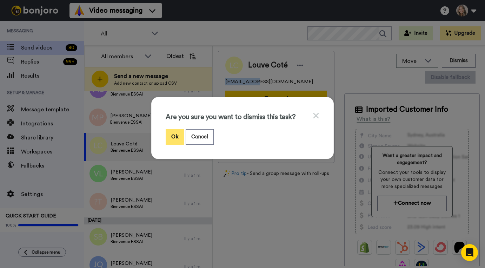
click at [173, 137] on button "Ok" at bounding box center [175, 136] width 18 height 15
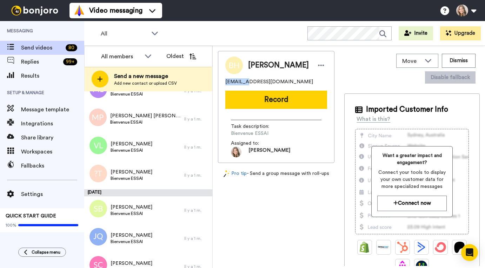
drag, startPoint x: 225, startPoint y: 82, endPoint x: 247, endPoint y: 82, distance: 21.8
click at [247, 82] on span "bhoude69@hotmail.com" at bounding box center [269, 81] width 88 height 7
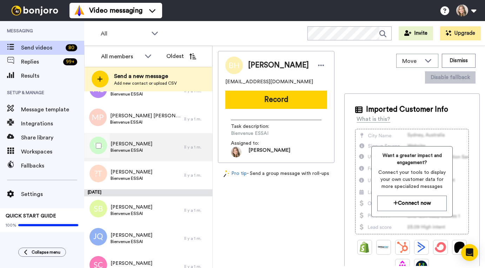
click at [164, 147] on div "Vanessa Lessard Bienvenue ESSAI" at bounding box center [134, 147] width 100 height 28
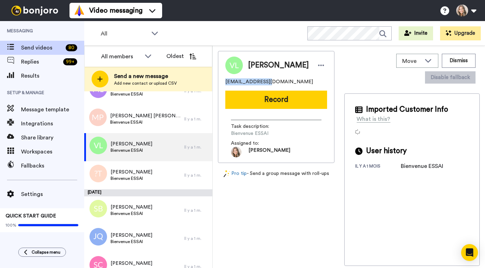
drag, startPoint x: 226, startPoint y: 82, endPoint x: 261, endPoint y: 82, distance: 35.1
click at [261, 82] on span "vanessa.less1724@gmail.com" at bounding box center [269, 81] width 88 height 7
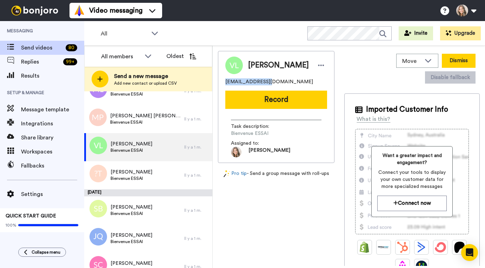
click at [459, 63] on button "Dismiss" at bounding box center [459, 61] width 34 height 14
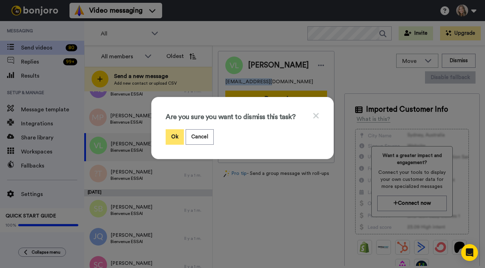
click at [175, 135] on button "Ok" at bounding box center [175, 136] width 18 height 15
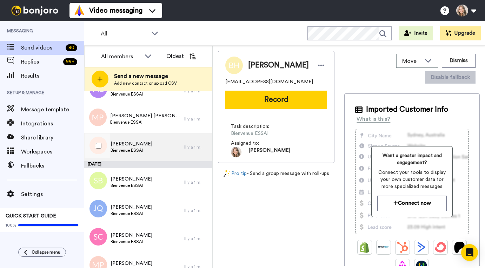
click at [164, 151] on div "Éliane Tremblay Bienvenue ESSAI" at bounding box center [134, 147] width 100 height 28
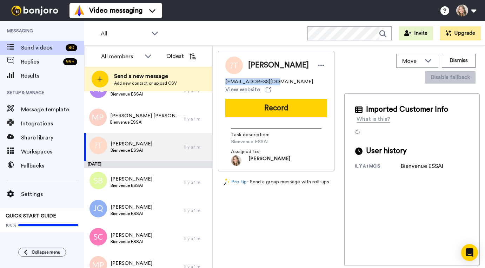
drag, startPoint x: 226, startPoint y: 82, endPoint x: 268, endPoint y: 83, distance: 42.1
click at [268, 83] on span "elianetremblay4022@icloud.com" at bounding box center [269, 81] width 88 height 7
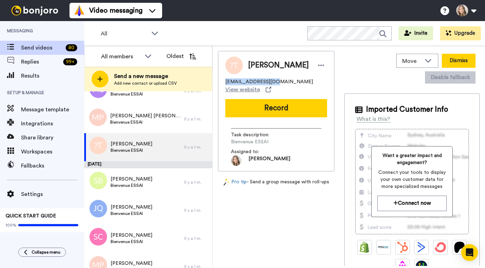
click at [460, 59] on button "Dismiss" at bounding box center [459, 61] width 34 height 14
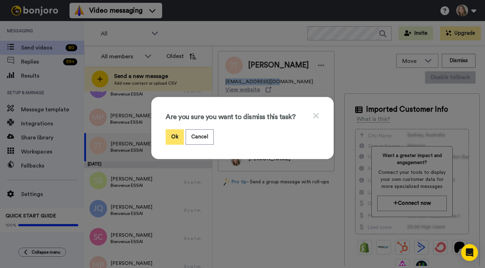
click at [171, 137] on button "Ok" at bounding box center [175, 136] width 18 height 15
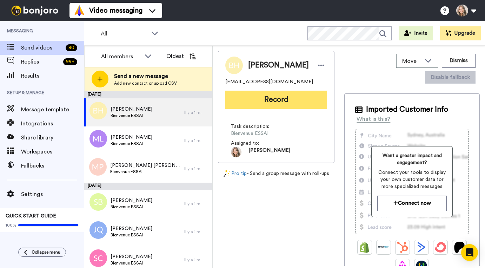
click at [266, 99] on button "Record" at bounding box center [276, 100] width 102 height 18
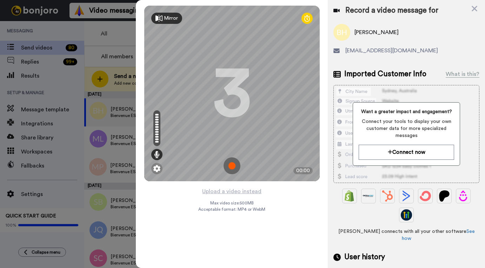
click at [231, 165] on img at bounding box center [231, 165] width 17 height 17
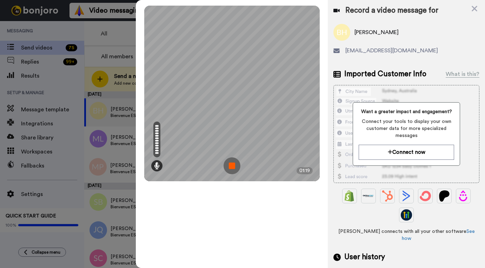
click at [231, 165] on img at bounding box center [231, 165] width 17 height 17
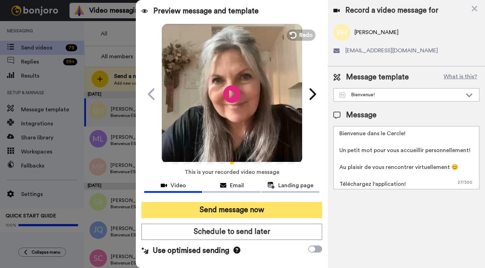
click at [248, 210] on button "Send message now" at bounding box center [231, 210] width 181 height 16
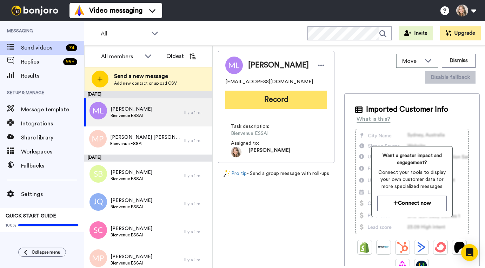
click at [283, 104] on button "Record" at bounding box center [276, 100] width 102 height 18
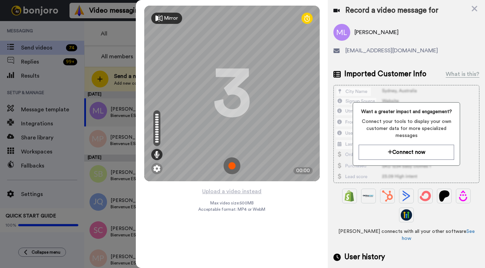
click at [233, 166] on img at bounding box center [231, 165] width 17 height 17
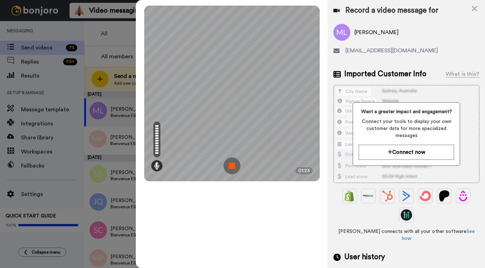
click at [233, 165] on img at bounding box center [231, 165] width 17 height 17
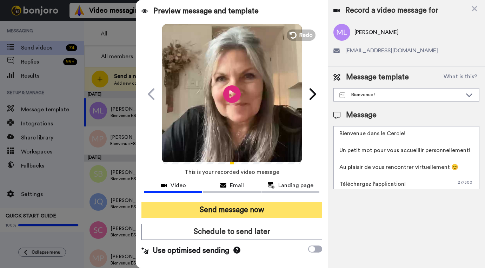
click at [280, 211] on button "Send message now" at bounding box center [231, 210] width 181 height 16
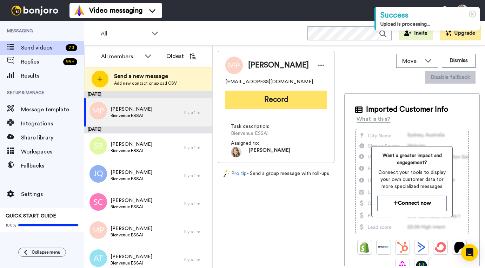
click at [265, 96] on button "Record" at bounding box center [276, 100] width 102 height 18
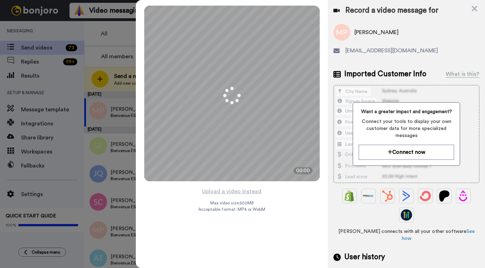
scroll to position [48, 0]
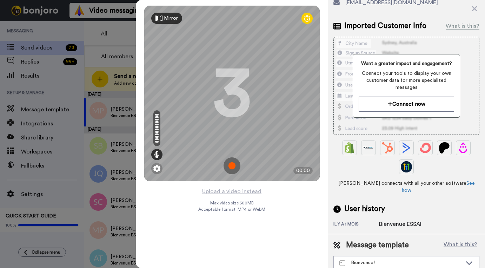
click at [232, 166] on img at bounding box center [231, 165] width 17 height 17
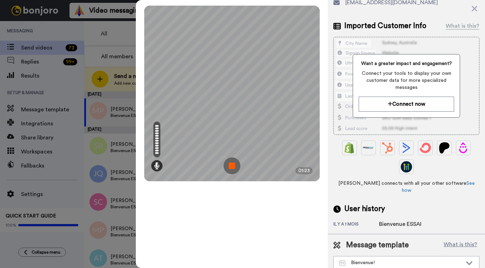
click at [232, 166] on img at bounding box center [231, 165] width 17 height 17
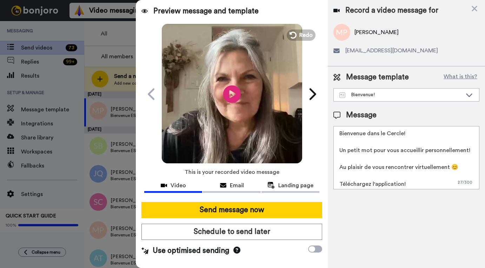
scroll to position [0, 0]
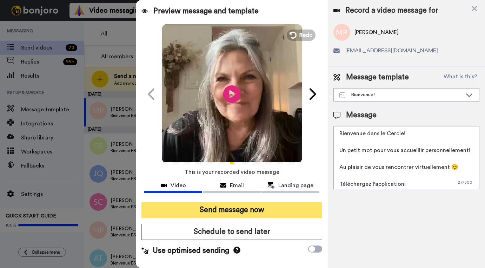
click at [254, 211] on button "Send message now" at bounding box center [231, 210] width 181 height 16
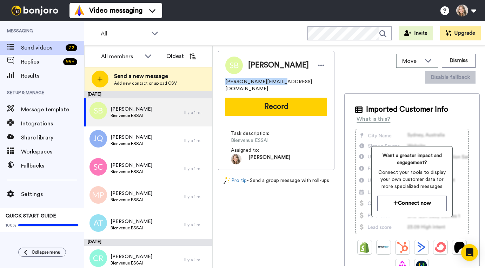
drag, startPoint x: 226, startPoint y: 87, endPoint x: 272, endPoint y: 84, distance: 46.0
click at [272, 84] on span "stephanie.therrien07@outlook.com" at bounding box center [276, 85] width 102 height 14
copy span "stephanie.therrien07"
click at [456, 60] on button "Dismiss" at bounding box center [459, 61] width 34 height 14
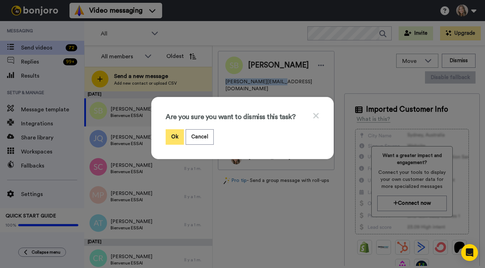
click at [174, 138] on button "Ok" at bounding box center [175, 136] width 18 height 15
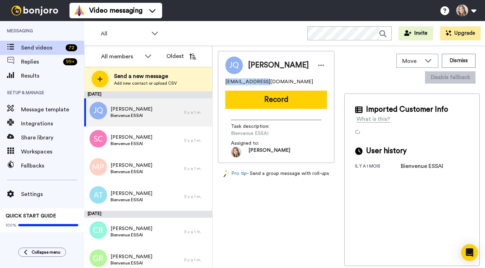
drag, startPoint x: 225, startPoint y: 82, endPoint x: 260, endPoint y: 81, distance: 34.4
click at [260, 81] on span "massojquevillon@hotmail.ca" at bounding box center [269, 81] width 88 height 7
copy span "massojquevillon"
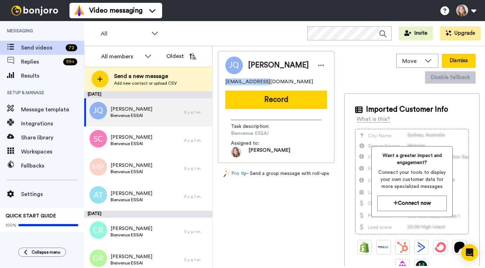
click at [457, 60] on button "Dismiss" at bounding box center [459, 61] width 34 height 14
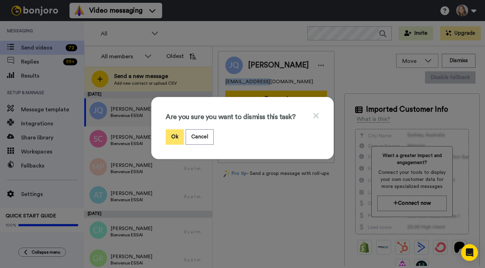
click at [176, 137] on button "Ok" at bounding box center [175, 136] width 18 height 15
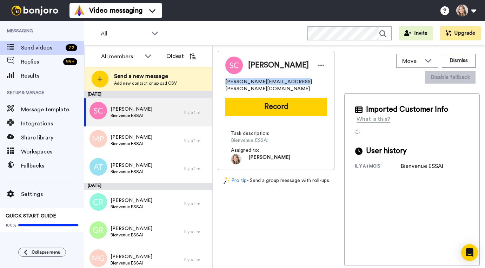
drag, startPoint x: 226, startPoint y: 82, endPoint x: 291, endPoint y: 81, distance: 64.9
click at [291, 81] on span "sandra.coppens.hypnoenergie@gmail.com" at bounding box center [276, 85] width 102 height 14
copy span "sandra.coppens.hypnoenergie"
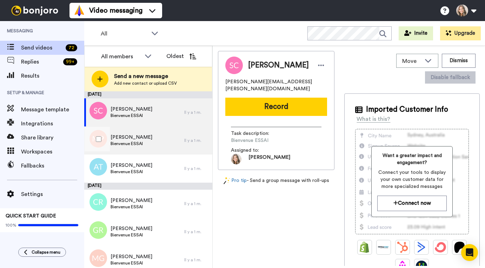
click at [156, 140] on div "Marlene Paré Bienvenue ESSAI" at bounding box center [134, 140] width 100 height 28
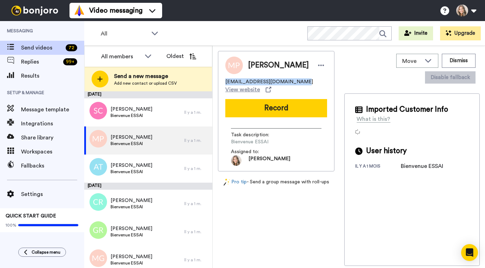
drag, startPoint x: 226, startPoint y: 82, endPoint x: 293, endPoint y: 81, distance: 67.7
click at [293, 81] on div "contact@publicpublicite.com View website" at bounding box center [276, 85] width 102 height 15
copy span "contact@publicpublicite.com"
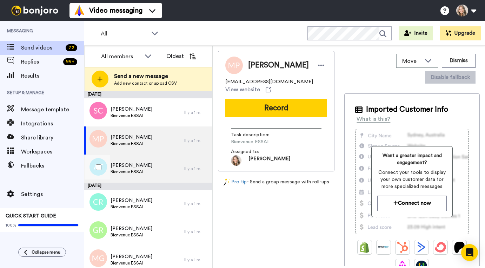
click at [153, 171] on div "Amélie Tanguy Bienvenue ESSAI" at bounding box center [134, 168] width 100 height 28
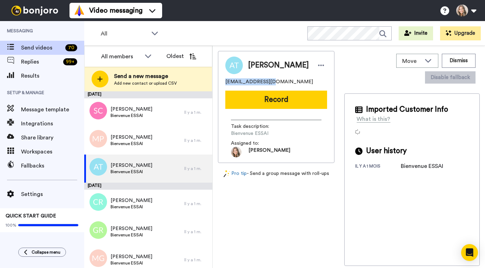
drag, startPoint x: 226, startPoint y: 83, endPoint x: 295, endPoint y: 80, distance: 69.9
click at [295, 80] on div "ame131@hotmail.fr" at bounding box center [276, 81] width 102 height 7
copy span "ame131@hotmail.fr"
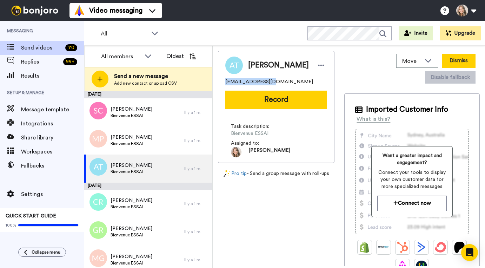
click at [456, 62] on button "Dismiss" at bounding box center [459, 61] width 34 height 14
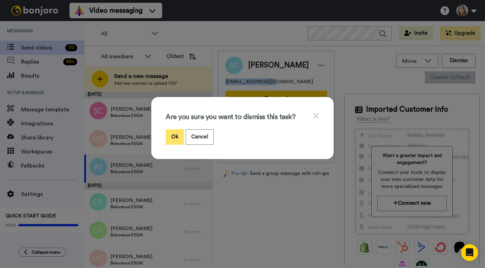
click at [175, 137] on button "Ok" at bounding box center [175, 136] width 18 height 15
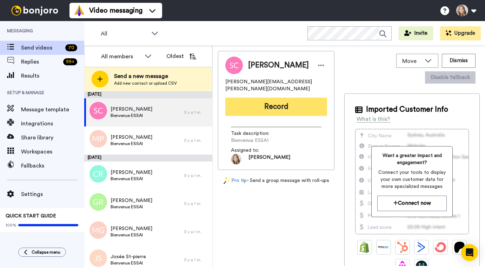
click at [279, 101] on button "Record" at bounding box center [276, 107] width 102 height 18
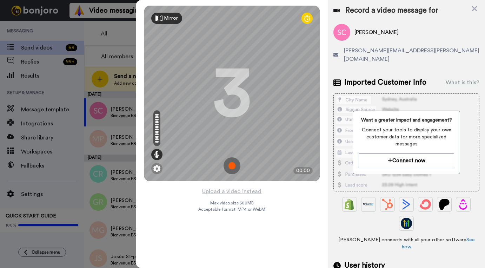
click at [234, 163] on img at bounding box center [231, 165] width 17 height 17
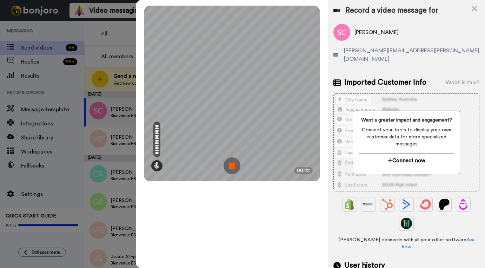
click at [234, 166] on img at bounding box center [231, 165] width 17 height 17
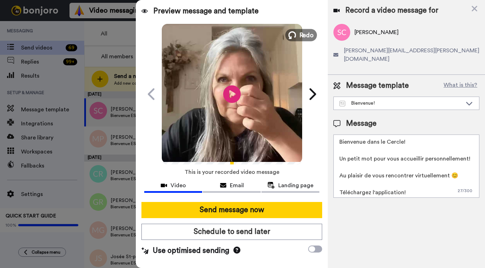
click at [300, 31] on span "Redo" at bounding box center [306, 34] width 15 height 9
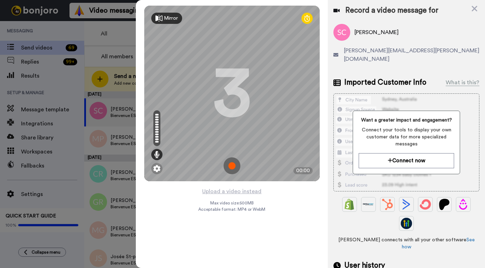
click at [232, 167] on img at bounding box center [231, 165] width 17 height 17
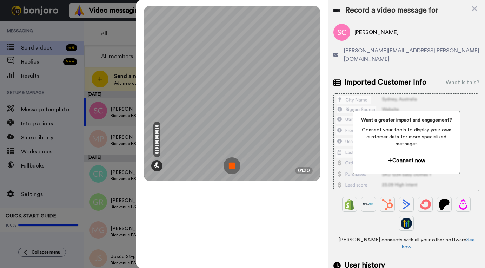
click at [231, 166] on img at bounding box center [231, 165] width 17 height 17
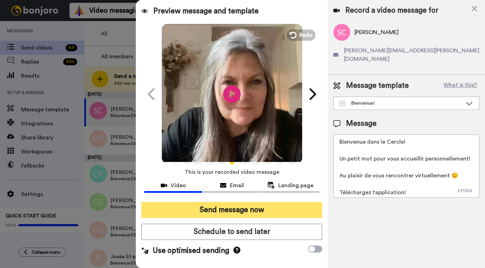
click at [252, 211] on button "Send message now" at bounding box center [231, 210] width 181 height 16
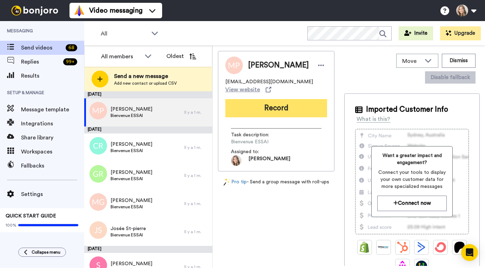
click at [279, 108] on button "Record" at bounding box center [276, 108] width 102 height 18
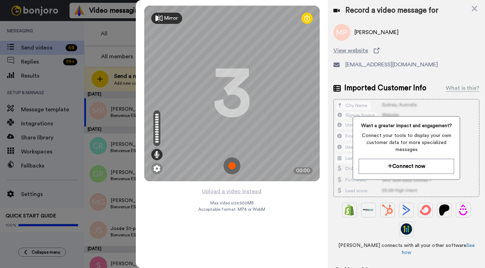
click at [231, 166] on img at bounding box center [231, 165] width 17 height 17
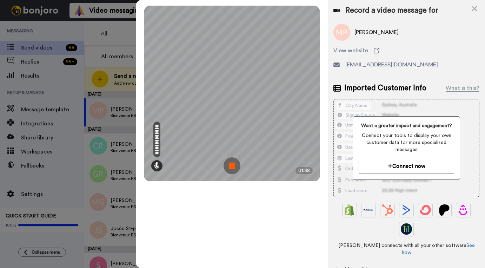
click at [232, 165] on img at bounding box center [231, 165] width 17 height 17
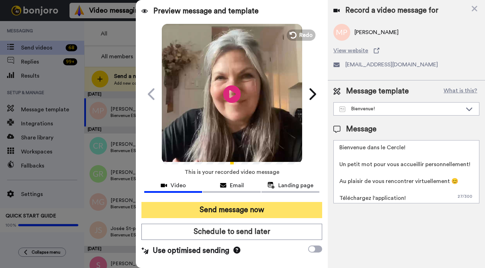
click at [247, 211] on button "Send message now" at bounding box center [231, 210] width 181 height 16
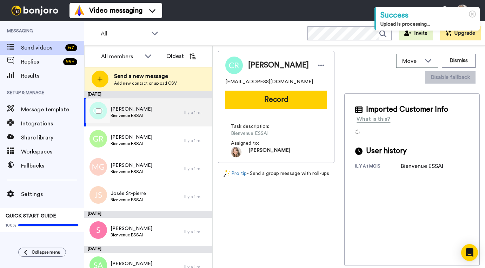
click at [158, 114] on div "[PERSON_NAME] ESSAI" at bounding box center [134, 112] width 100 height 28
drag, startPoint x: 226, startPoint y: 82, endPoint x: 250, endPoint y: 82, distance: 24.2
click at [251, 82] on span "[EMAIL_ADDRESS][DOMAIN_NAME]" at bounding box center [269, 81] width 88 height 7
drag, startPoint x: 252, startPoint y: 82, endPoint x: 224, endPoint y: 82, distance: 27.4
click at [224, 82] on div "[PERSON_NAME] [EMAIL_ADDRESS][DOMAIN_NAME] Record Task description : Bienvenue …" at bounding box center [276, 107] width 116 height 112
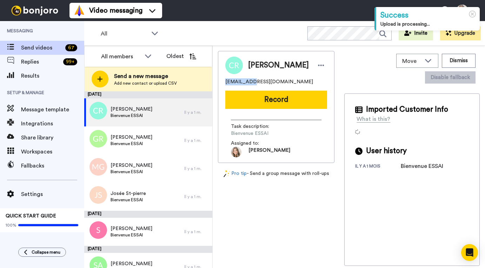
copy span "renaudch69"
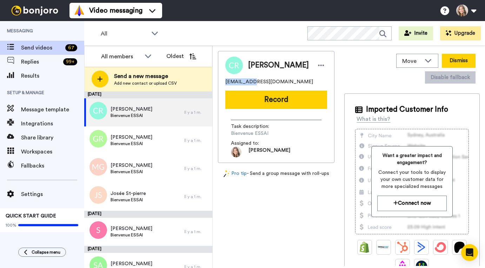
click at [463, 61] on button "Dismiss" at bounding box center [459, 61] width 34 height 14
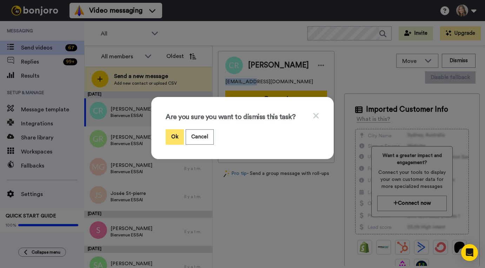
click at [176, 134] on button "Ok" at bounding box center [175, 136] width 18 height 15
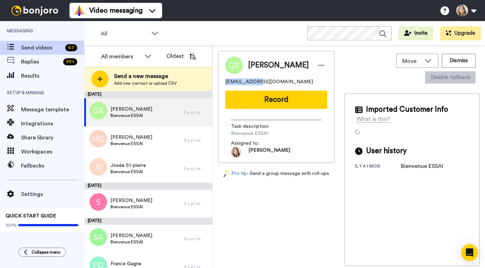
drag, startPoint x: 225, startPoint y: 81, endPoint x: 253, endPoint y: 81, distance: 27.4
click at [253, 81] on span "[EMAIL_ADDRESS][DOMAIN_NAME]" at bounding box center [269, 81] width 88 height 7
copy span "ginarochette"
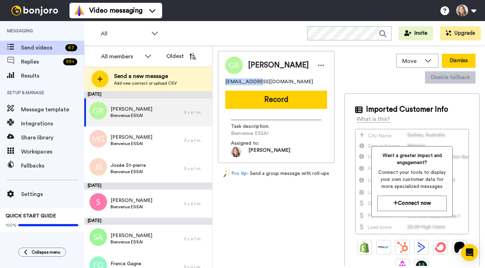
click at [464, 61] on button "Dismiss" at bounding box center [459, 61] width 34 height 14
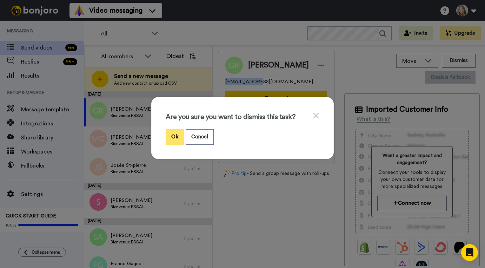
click at [176, 137] on button "Ok" at bounding box center [175, 136] width 18 height 15
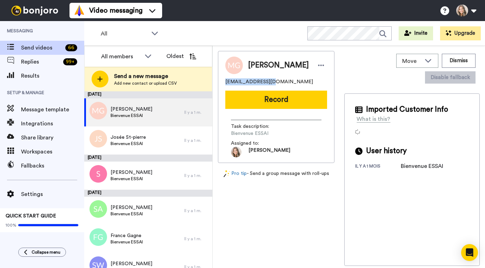
drag, startPoint x: 225, startPoint y: 82, endPoint x: 269, endPoint y: 82, distance: 44.2
click at [269, 82] on span "[EMAIL_ADDRESS][DOMAIN_NAME]" at bounding box center [269, 81] width 88 height 7
copy span "manonguenette0211"
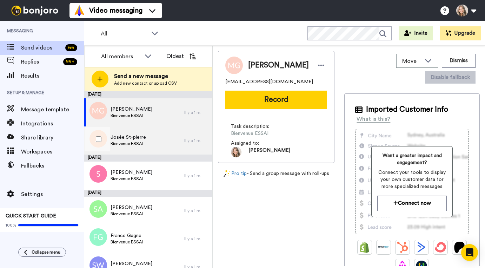
click at [164, 140] on div "[PERSON_NAME]-pierre Bienvenue ESSAI" at bounding box center [134, 140] width 100 height 28
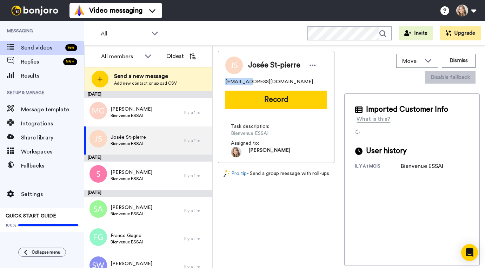
drag, startPoint x: 225, startPoint y: 82, endPoint x: 246, endPoint y: 82, distance: 20.4
click at [246, 82] on span "[EMAIL_ADDRESS][DOMAIN_NAME]" at bounding box center [269, 81] width 88 height 7
copy span "joelapuce"
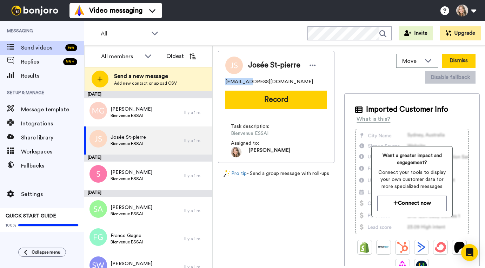
click at [457, 63] on button "Dismiss" at bounding box center [459, 61] width 34 height 14
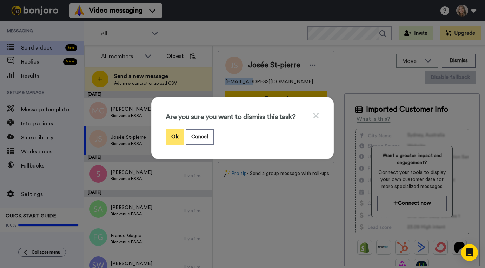
click at [176, 136] on button "Ok" at bounding box center [175, 136] width 18 height 15
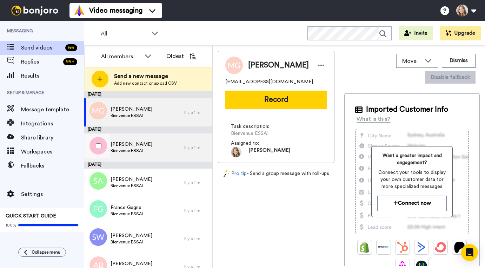
click at [157, 147] on div "[PERSON_NAME] Bienvenue ESSAI" at bounding box center [134, 147] width 100 height 28
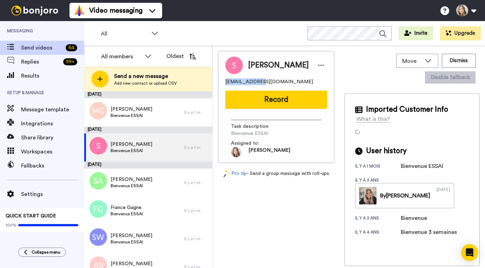
drag, startPoint x: 225, startPoint y: 82, endPoint x: 258, endPoint y: 81, distance: 32.6
click at [258, 81] on span "[EMAIL_ADDRESS][DOMAIN_NAME]" at bounding box center [269, 81] width 88 height 7
copy span "maelysmalaise"
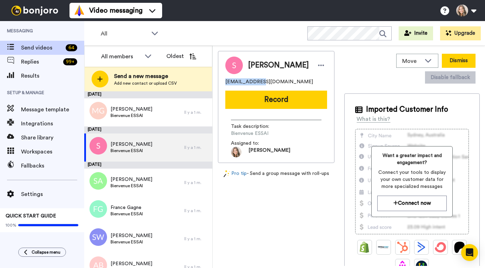
click at [459, 60] on button "Dismiss" at bounding box center [459, 61] width 34 height 14
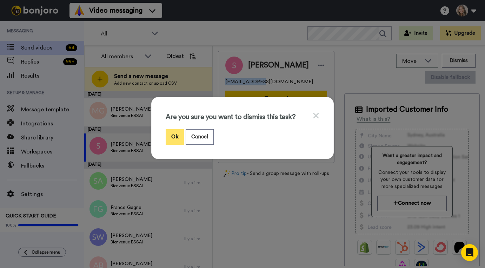
click at [176, 135] on button "Ok" at bounding box center [175, 136] width 18 height 15
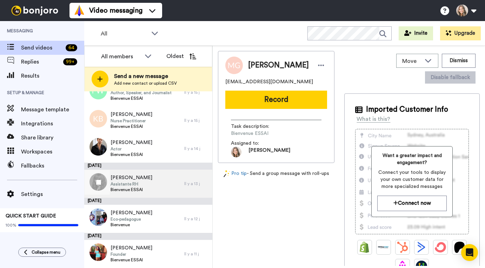
scroll to position [1788, 0]
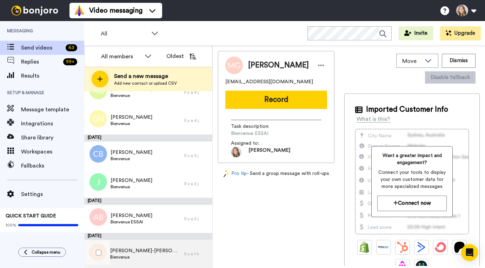
click at [168, 253] on div "[PERSON_NAME]-[PERSON_NAME] Bienvenue" at bounding box center [134, 254] width 100 height 28
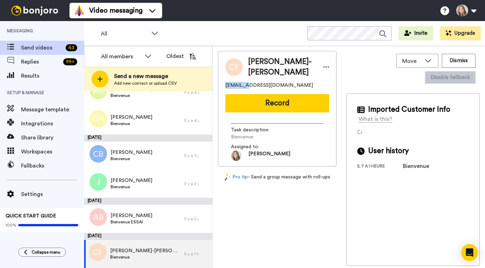
drag, startPoint x: 225, startPoint y: 86, endPoint x: 243, endPoint y: 86, distance: 18.2
click at [243, 86] on span "[EMAIL_ADDRESS][DOMAIN_NAME]" at bounding box center [269, 85] width 88 height 7
copy span "caro_f18"
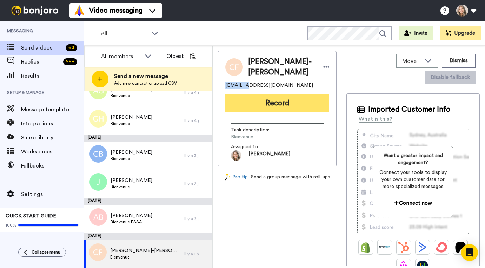
click at [276, 104] on button "Record" at bounding box center [277, 103] width 104 height 18
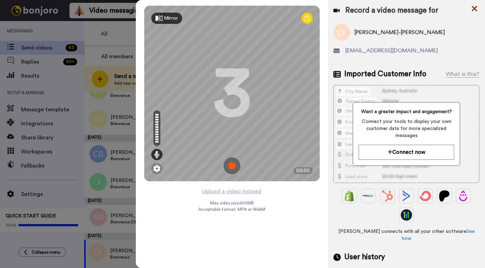
click at [474, 8] on icon at bounding box center [475, 9] width 6 height 6
